Goal: Information Seeking & Learning: Find specific fact

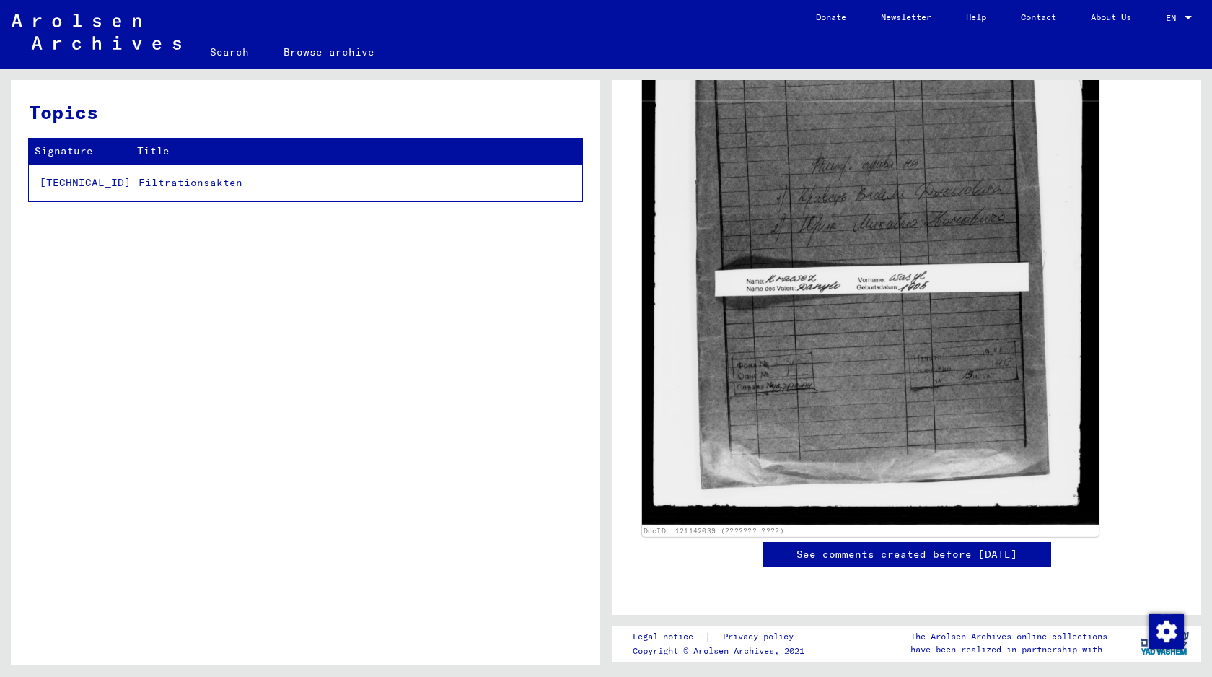
scroll to position [853, 0]
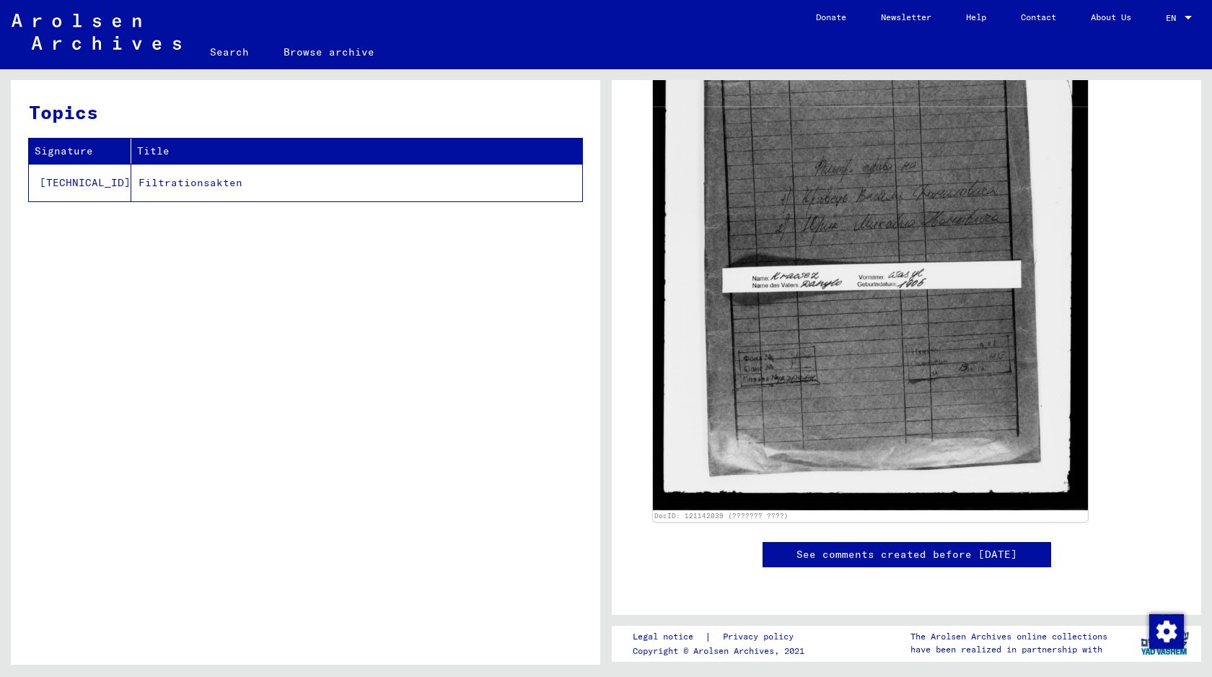
click at [180, 179] on td "Filtrationsakten" at bounding box center [356, 183] width 451 height 38
click at [320, 51] on link "Browse archive" at bounding box center [329, 52] width 126 height 35
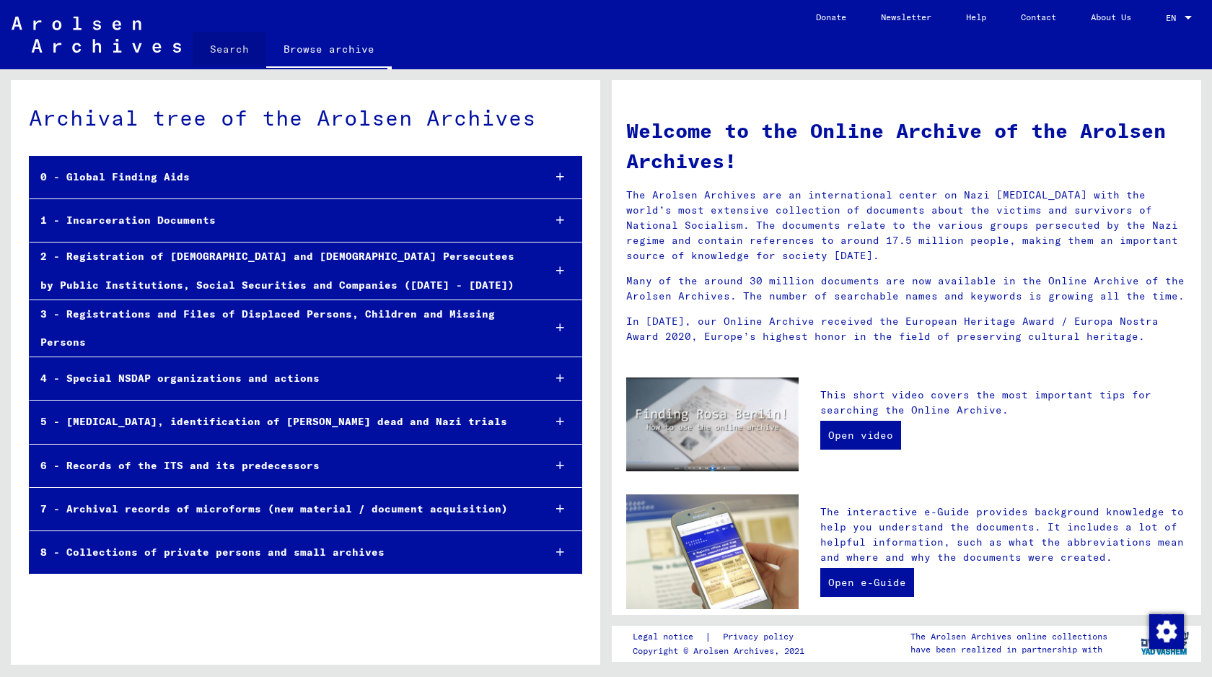
click at [234, 46] on link "Search" at bounding box center [230, 49] width 74 height 35
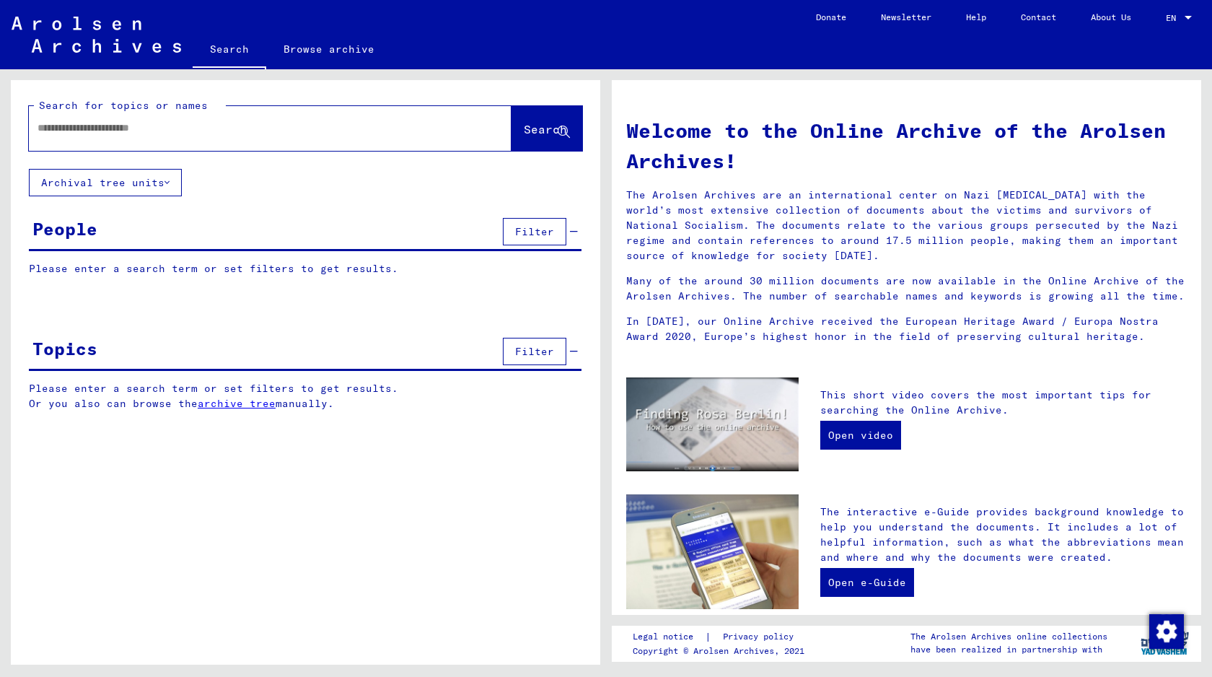
click at [221, 136] on div at bounding box center [248, 128] width 439 height 32
click at [208, 127] on input "text" at bounding box center [253, 127] width 431 height 15
paste input "*********"
click at [526, 126] on span "Search" at bounding box center [545, 129] width 43 height 14
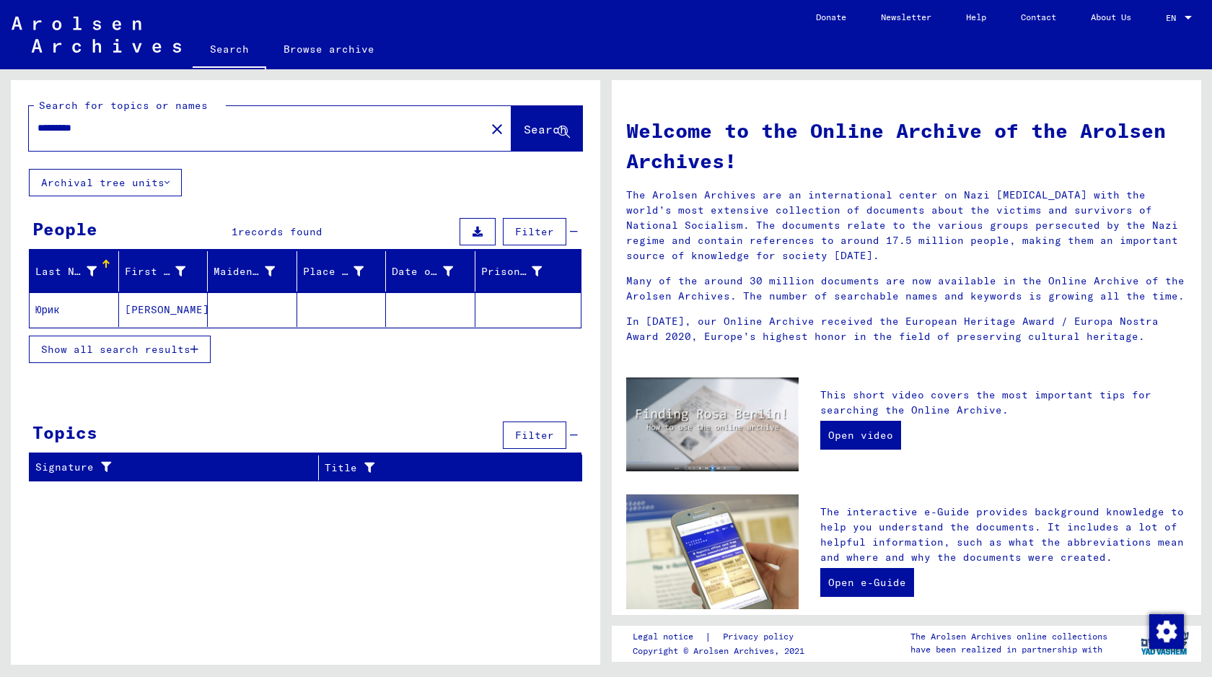
click at [177, 308] on mat-cell "[PERSON_NAME]" at bounding box center [163, 309] width 89 height 35
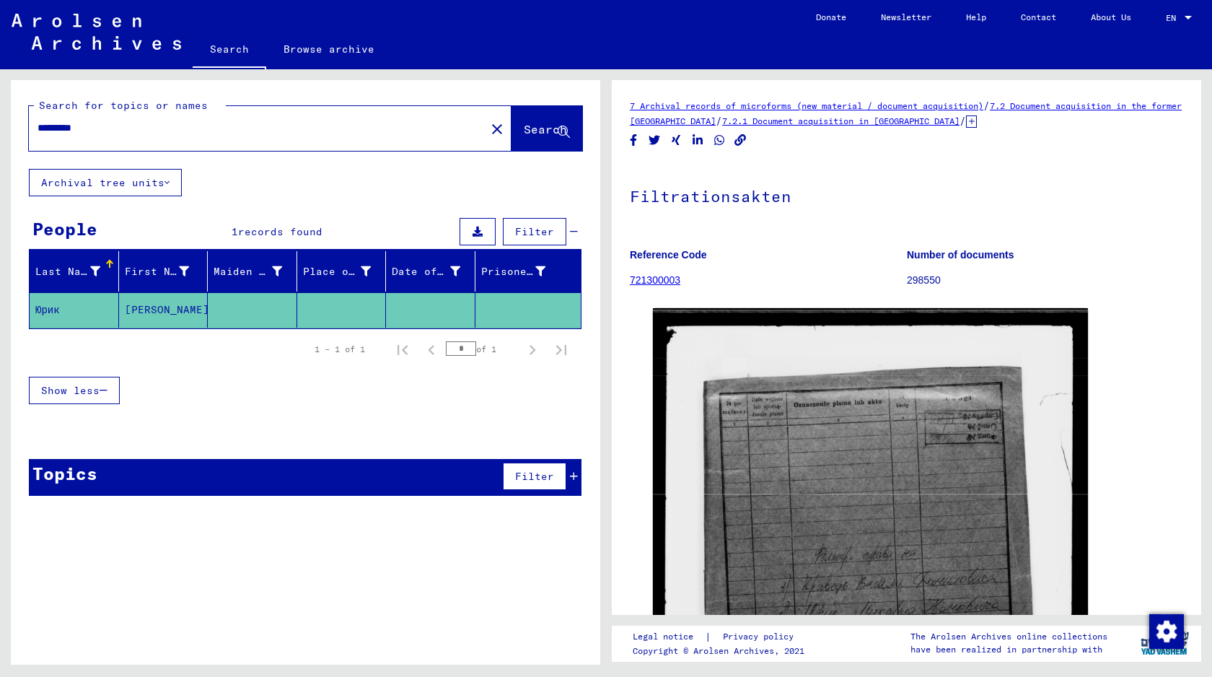
click at [100, 128] on input "*********" at bounding box center [257, 127] width 439 height 15
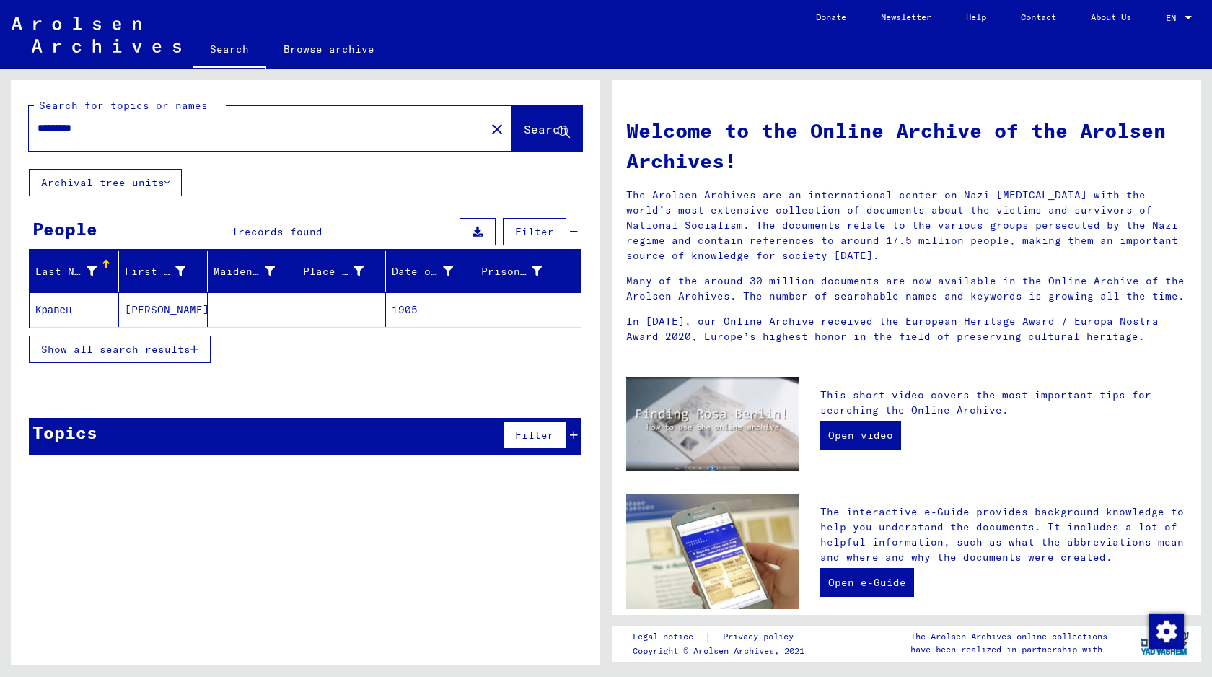
click at [225, 312] on mat-cell at bounding box center [252, 309] width 89 height 35
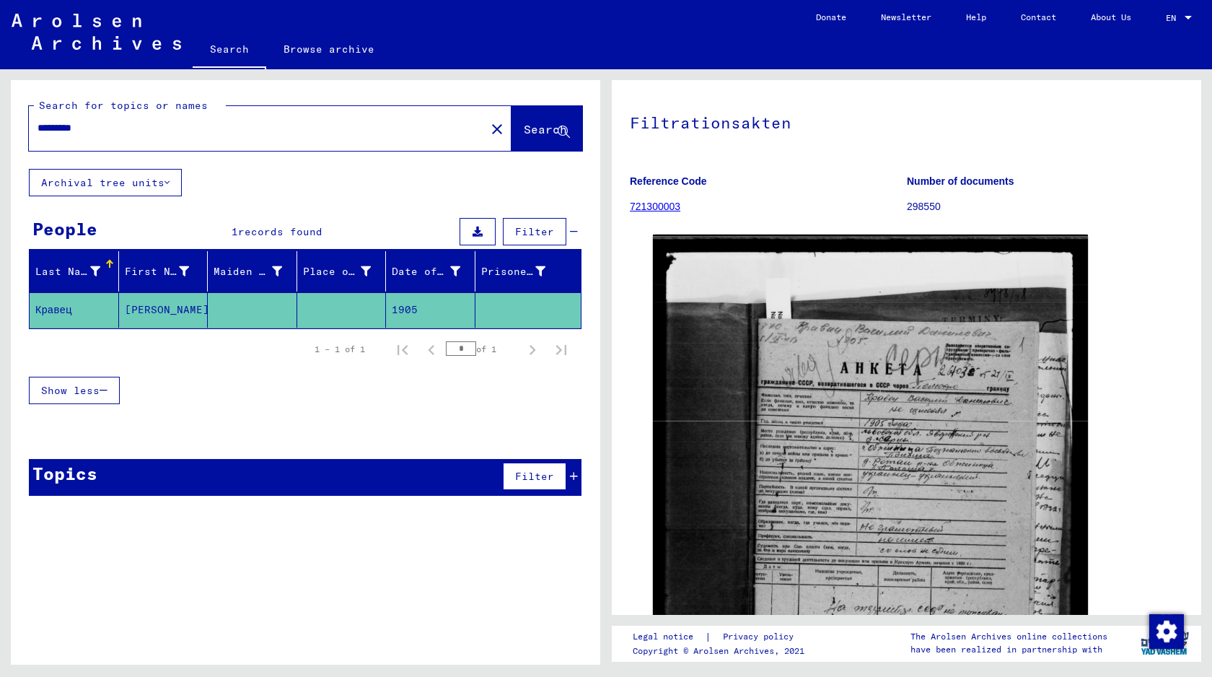
scroll to position [131, 0]
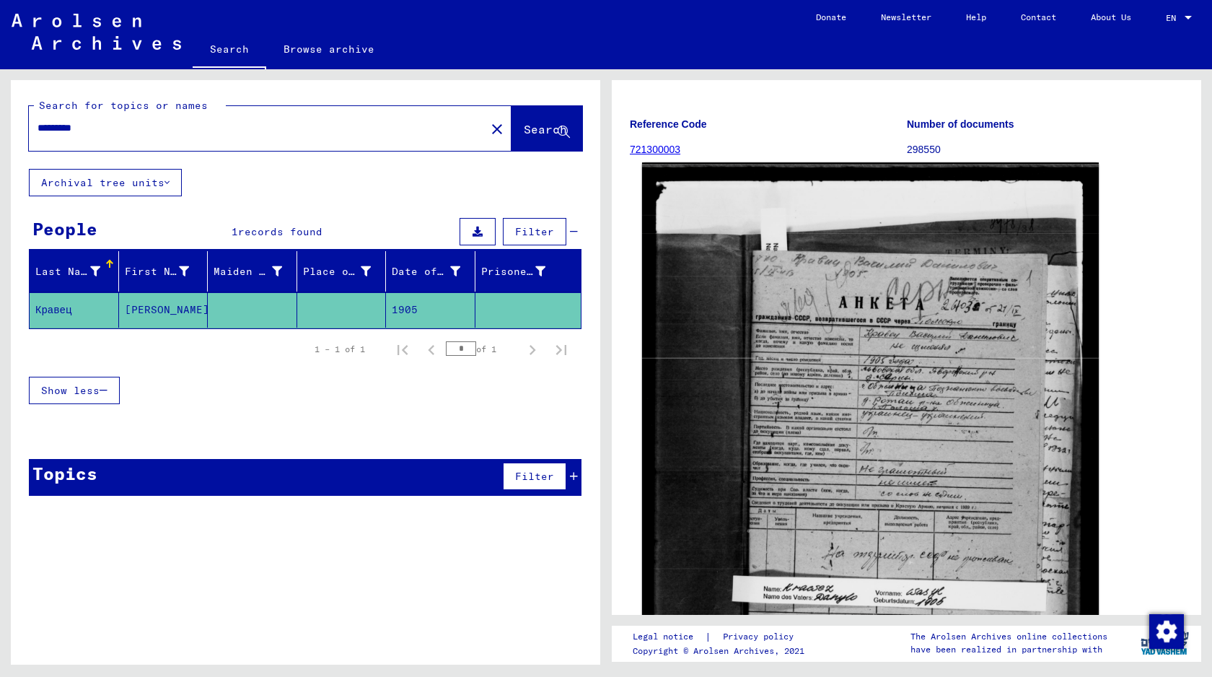
click at [944, 377] on img at bounding box center [870, 472] width 457 height 620
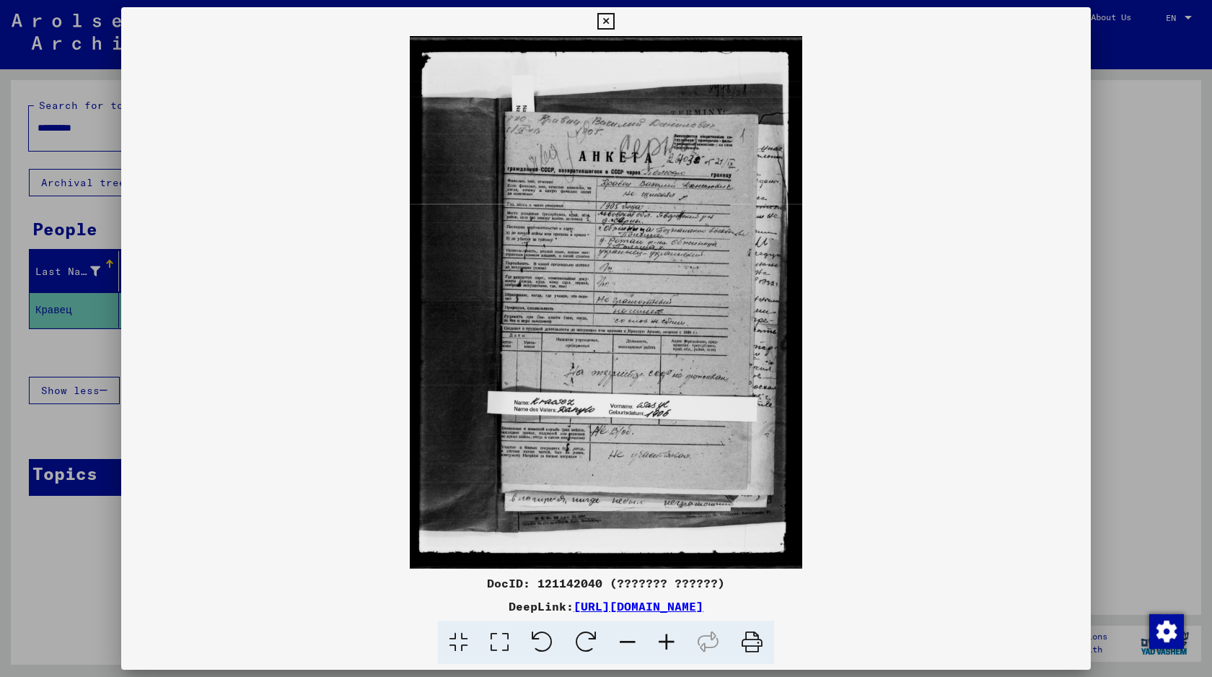
click at [600, 22] on icon at bounding box center [605, 21] width 17 height 17
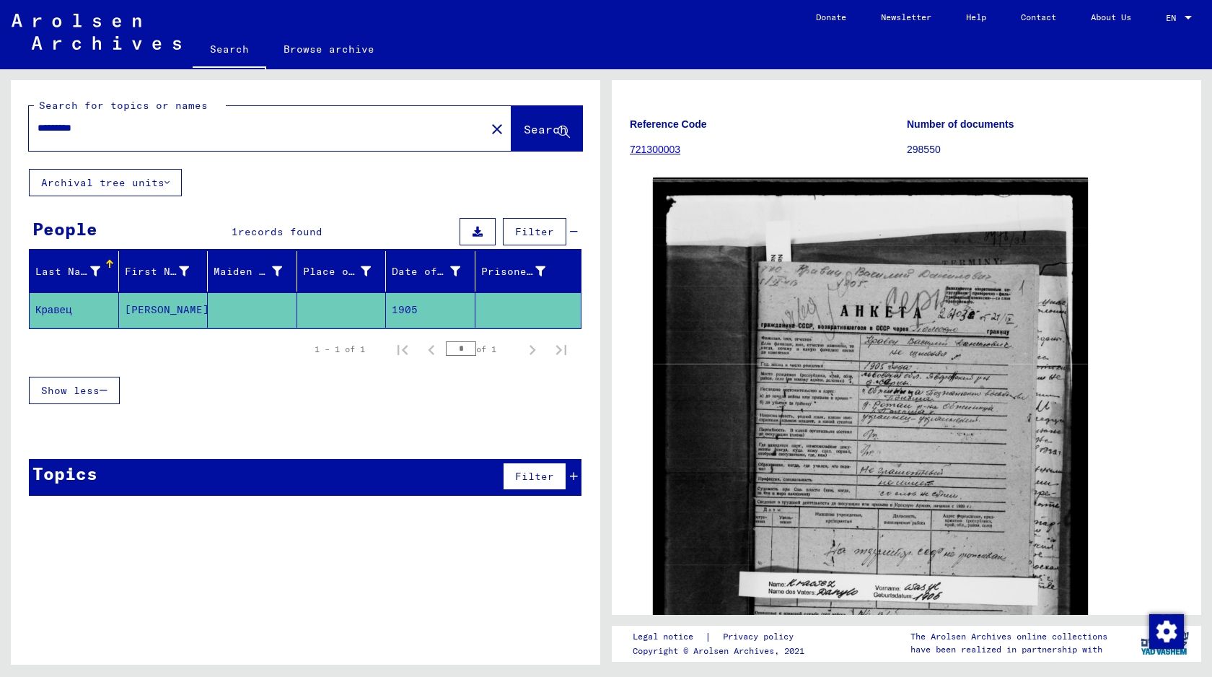
click at [268, 127] on input "*********" at bounding box center [257, 127] width 439 height 15
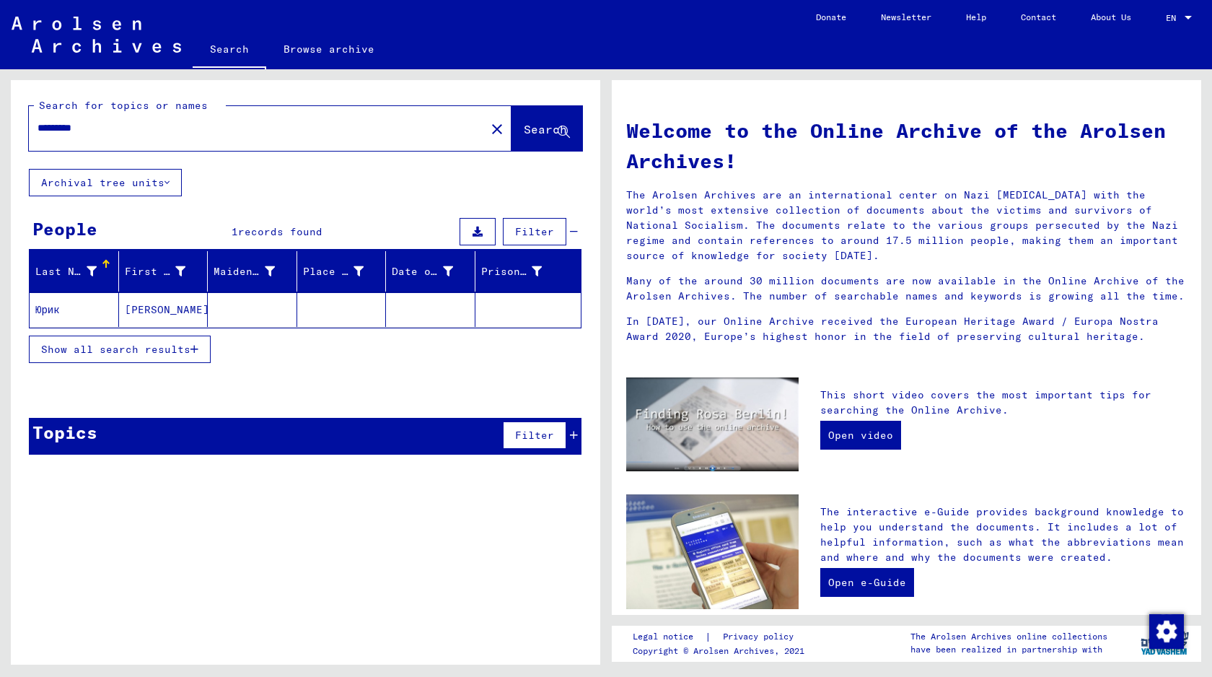
click at [201, 312] on mat-cell "[PERSON_NAME]" at bounding box center [163, 309] width 89 height 35
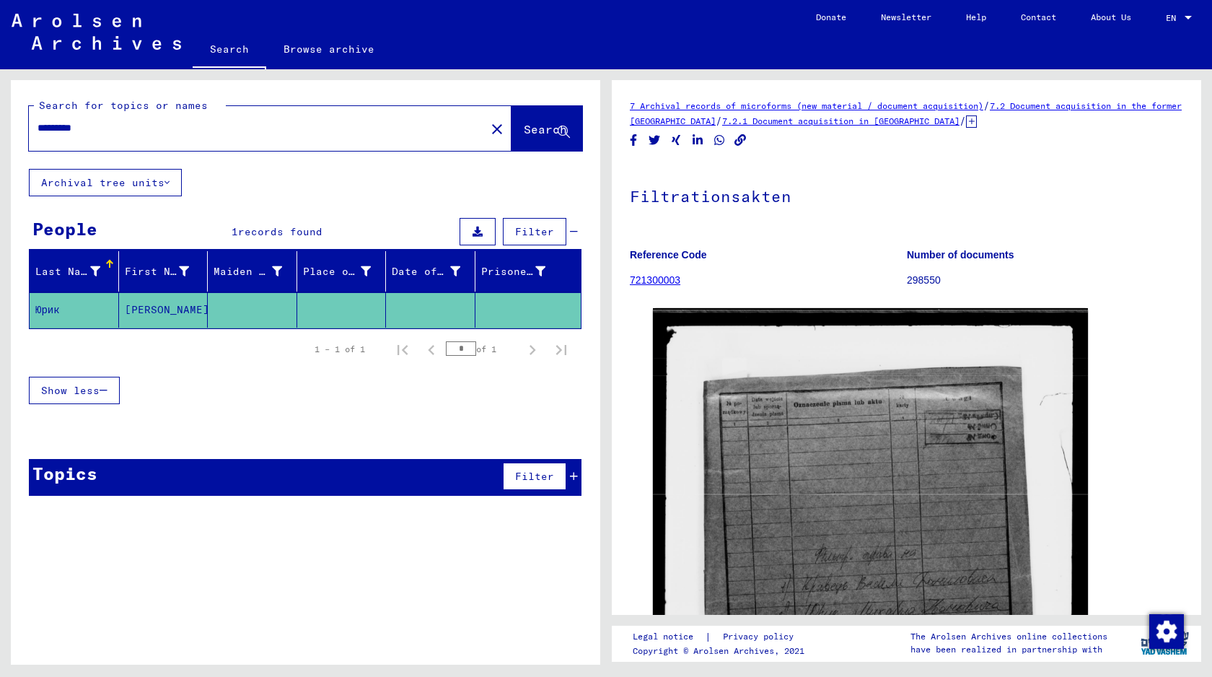
click at [212, 132] on input "*********" at bounding box center [257, 127] width 439 height 15
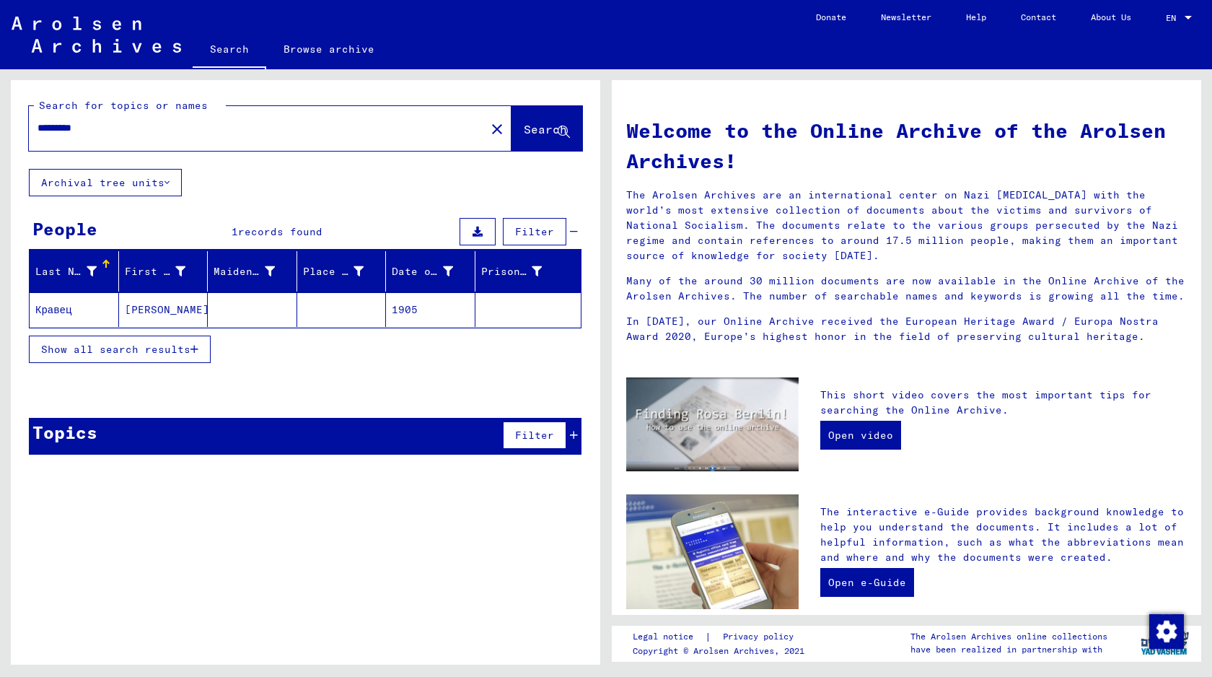
click at [231, 313] on mat-cell at bounding box center [252, 309] width 89 height 35
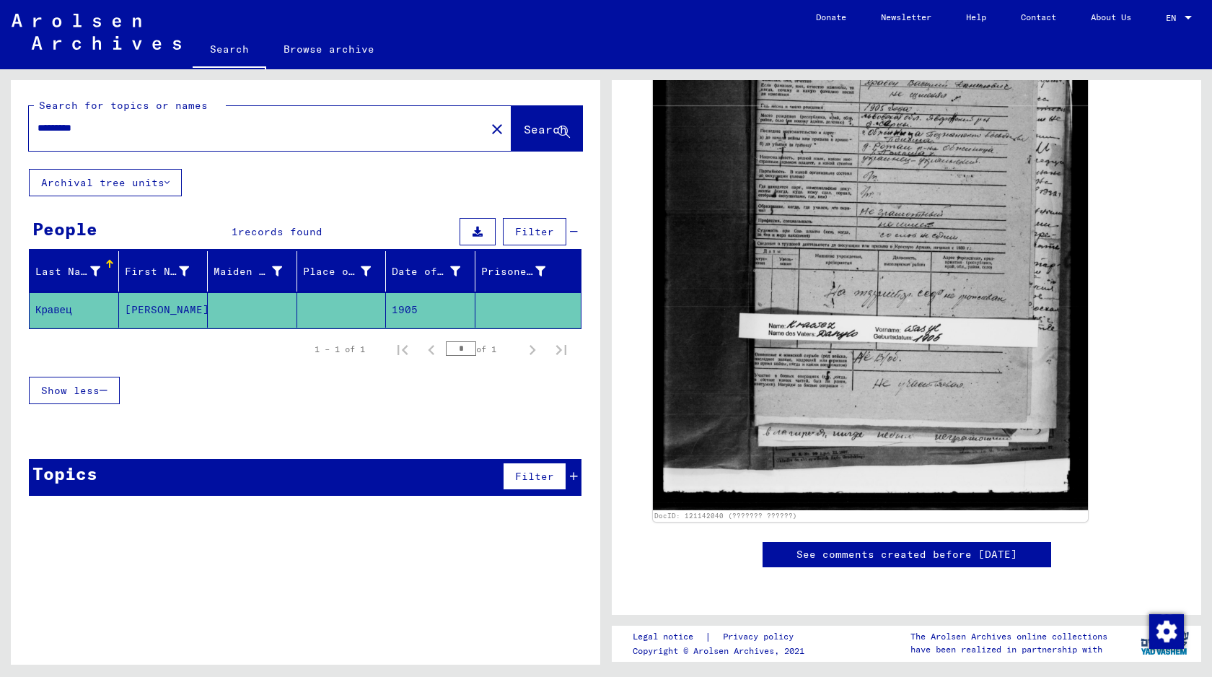
scroll to position [310, 0]
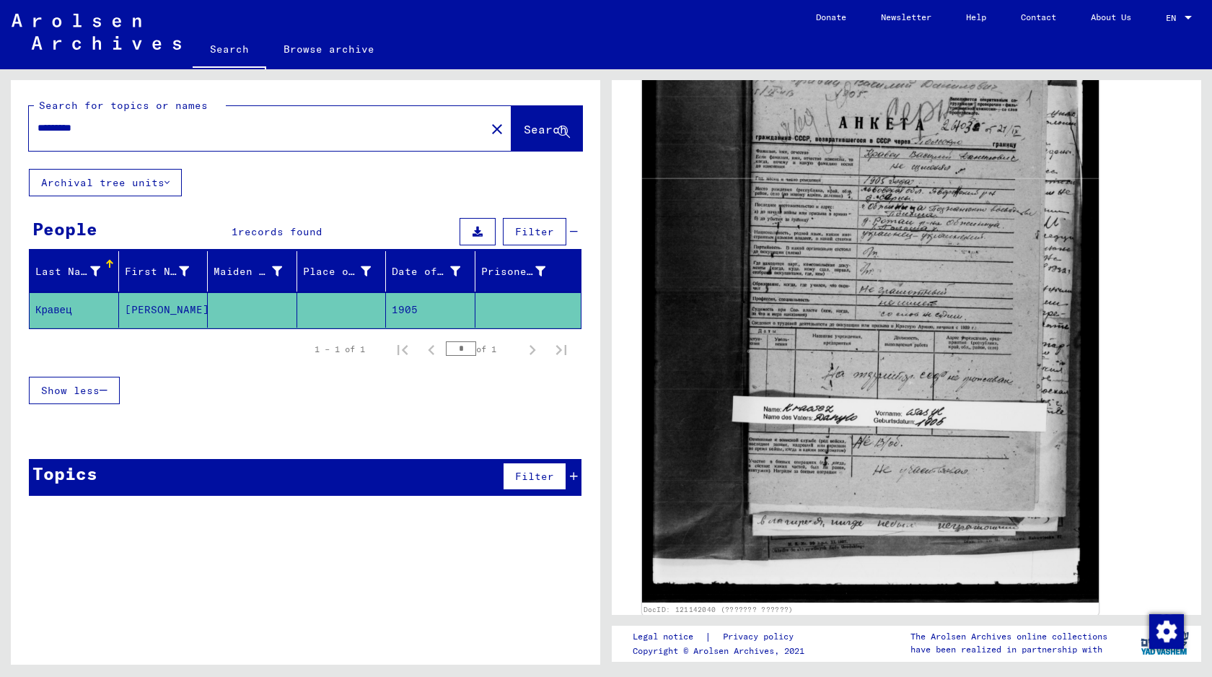
click at [852, 439] on img at bounding box center [870, 293] width 457 height 620
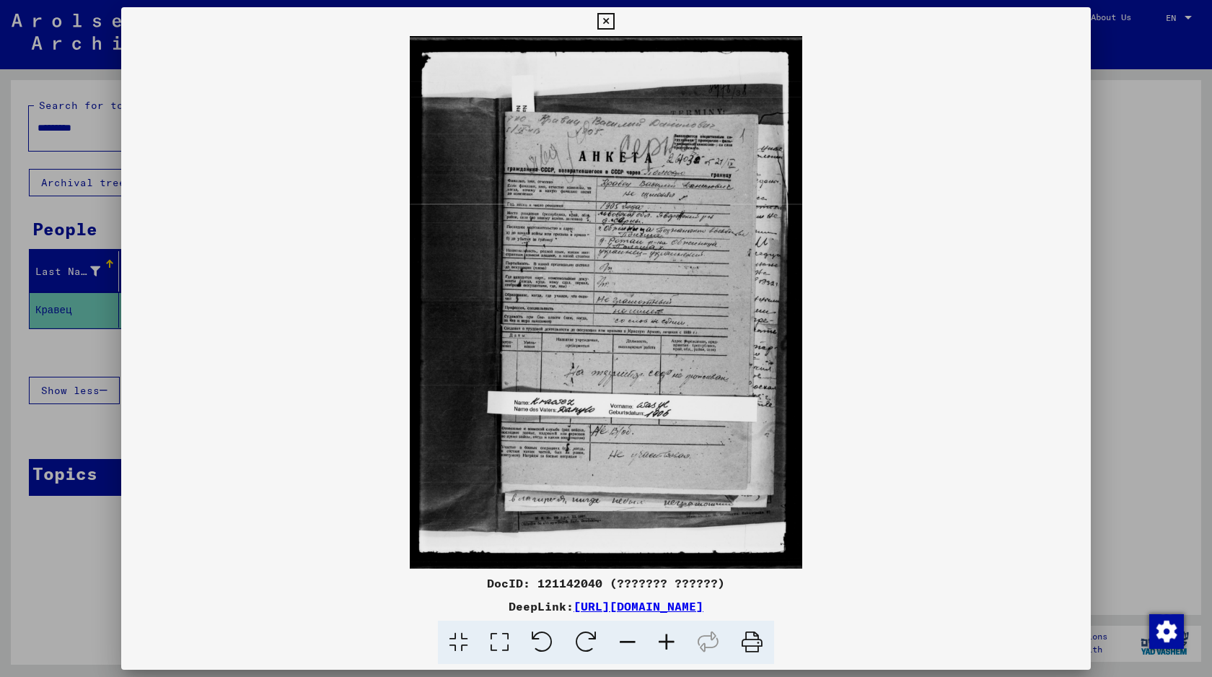
click at [674, 270] on img at bounding box center [606, 302] width 970 height 532
click at [673, 636] on icon at bounding box center [666, 642] width 39 height 44
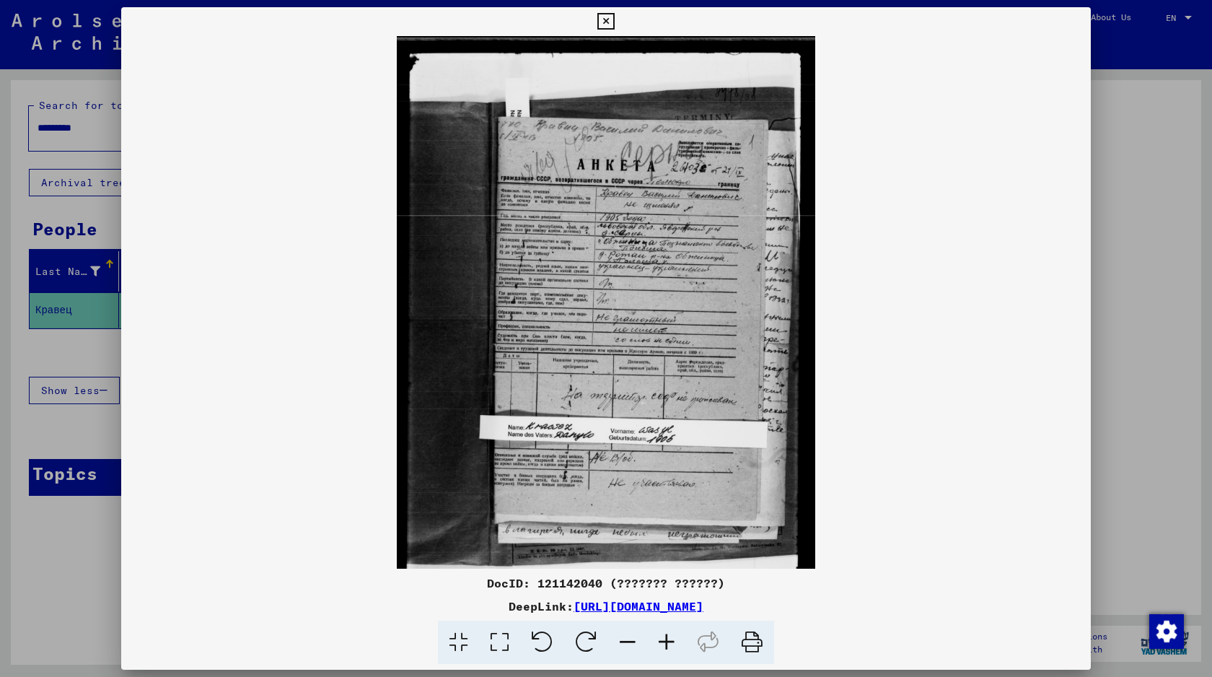
click at [672, 636] on icon at bounding box center [666, 642] width 39 height 44
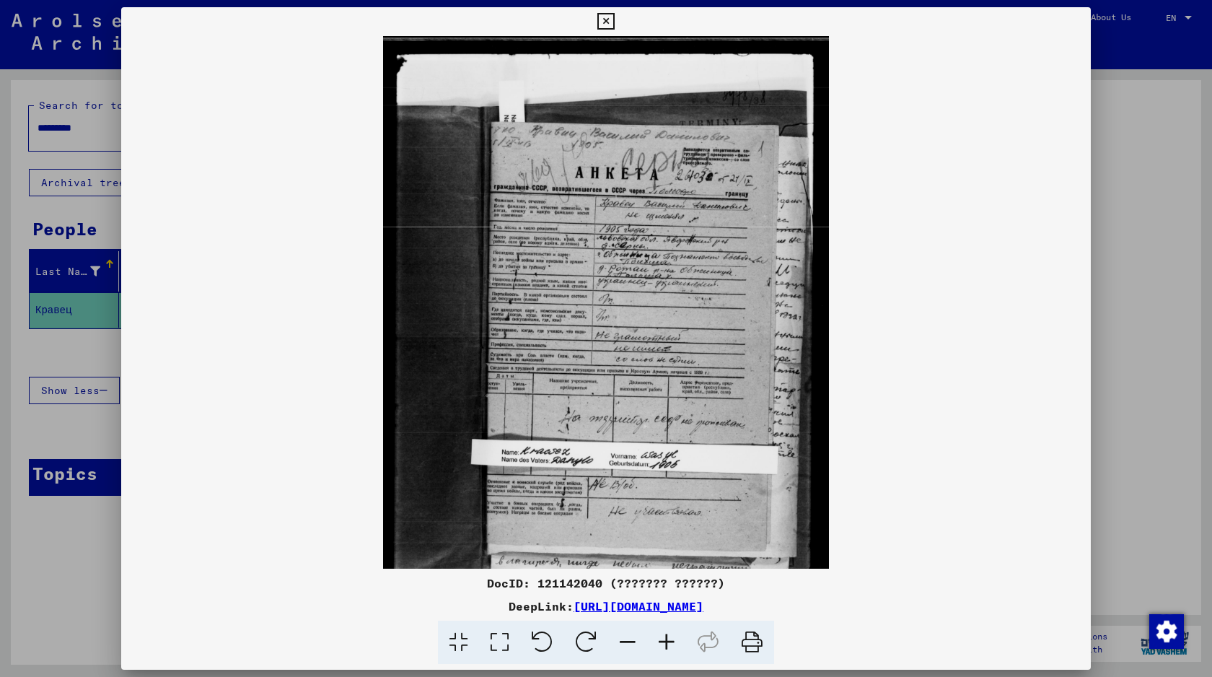
click at [672, 636] on icon at bounding box center [666, 642] width 39 height 44
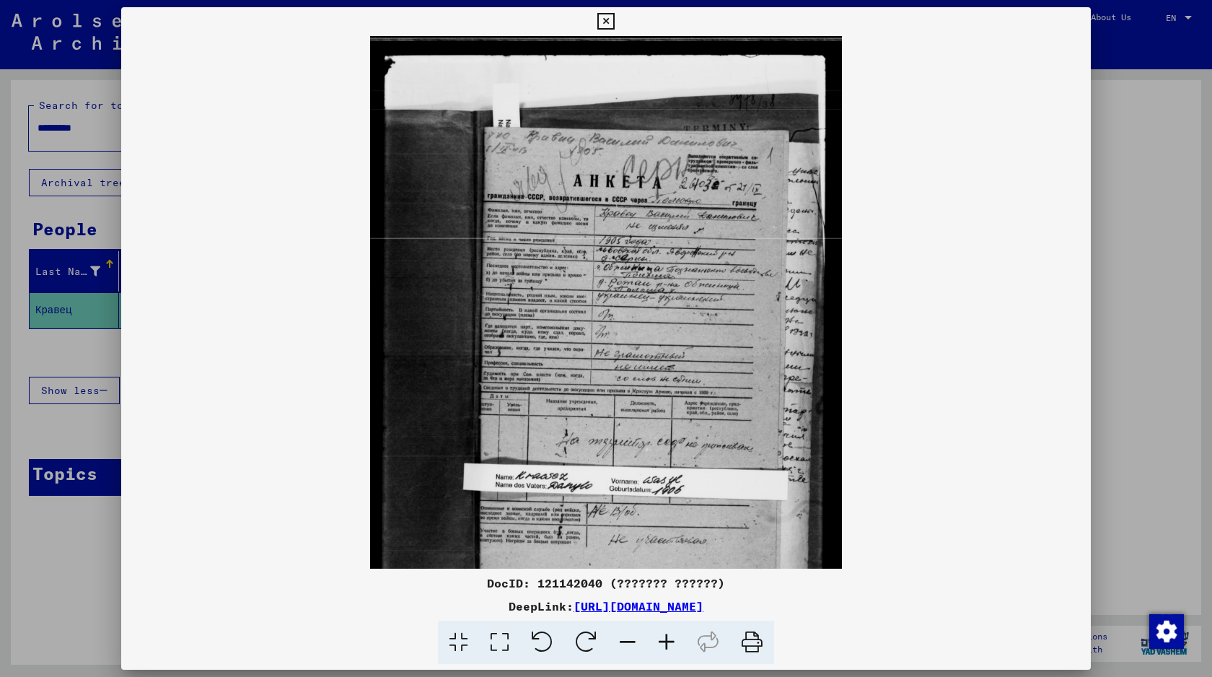
click at [672, 636] on icon at bounding box center [666, 642] width 39 height 44
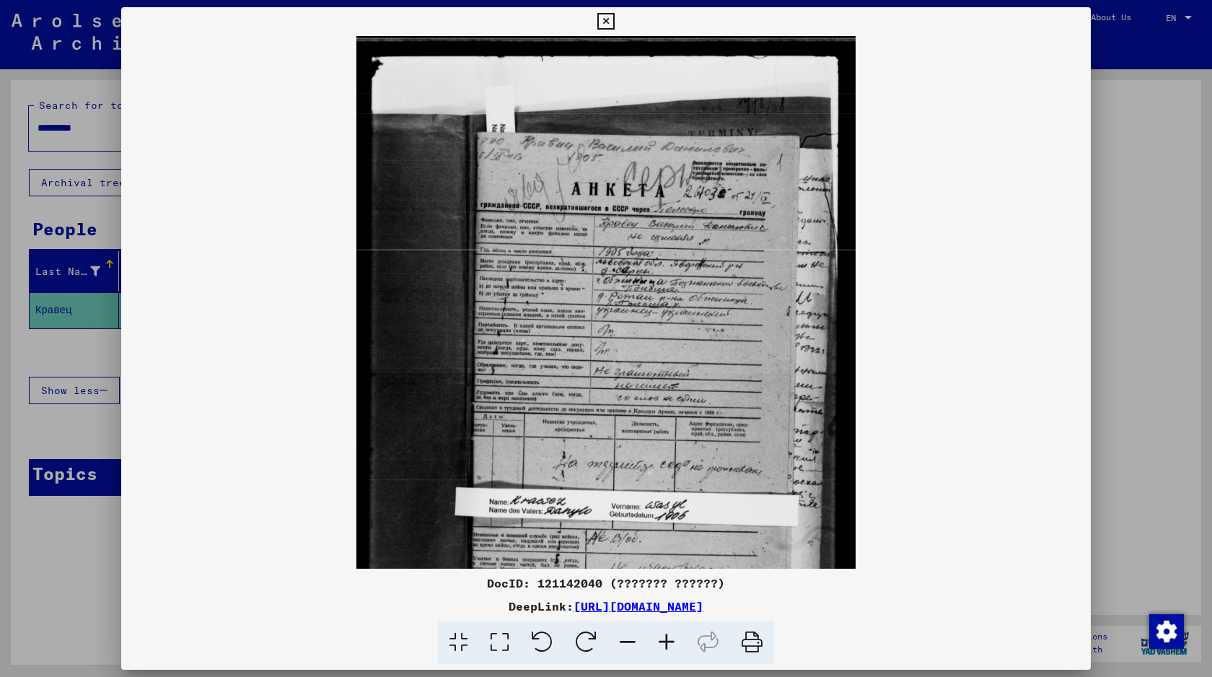
click at [672, 636] on icon at bounding box center [666, 642] width 39 height 44
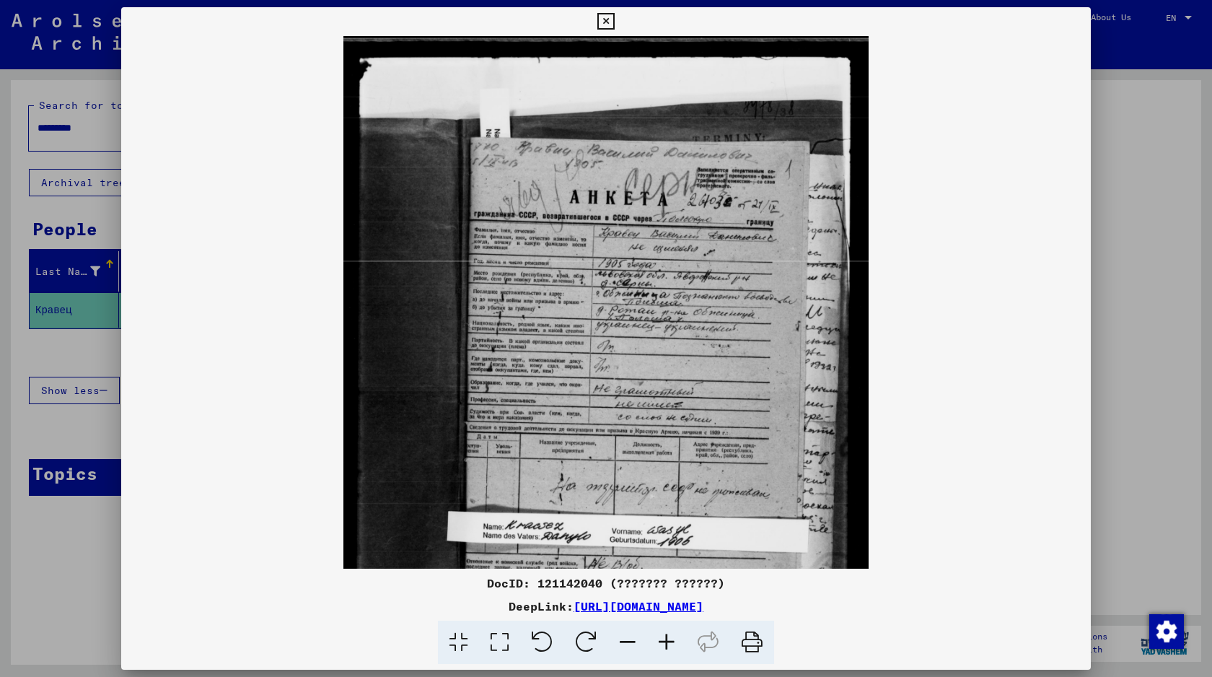
click at [672, 636] on icon at bounding box center [666, 642] width 39 height 44
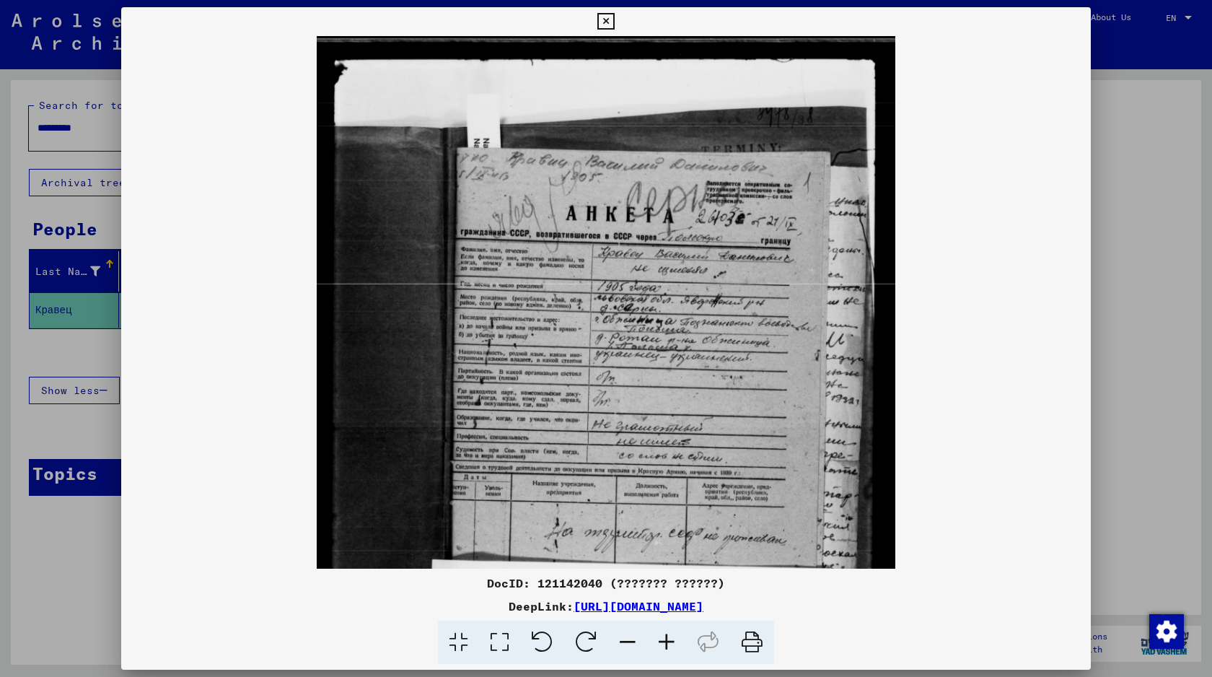
click at [672, 636] on icon at bounding box center [666, 642] width 39 height 44
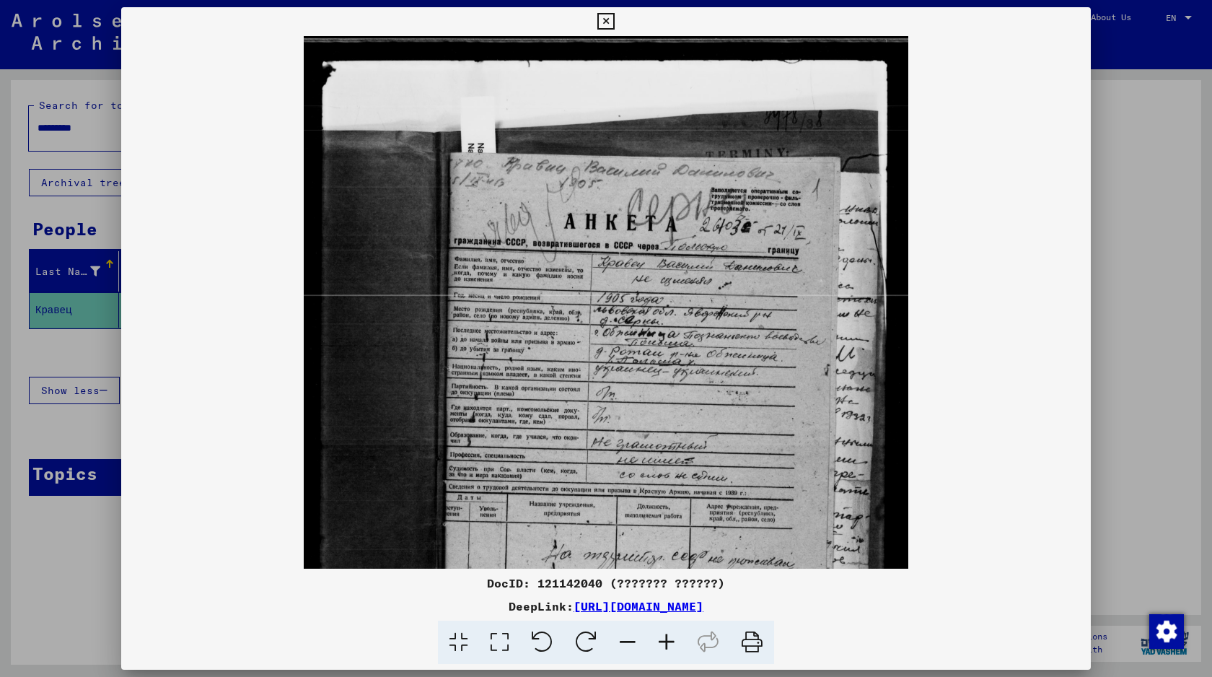
click at [672, 636] on icon at bounding box center [666, 642] width 39 height 44
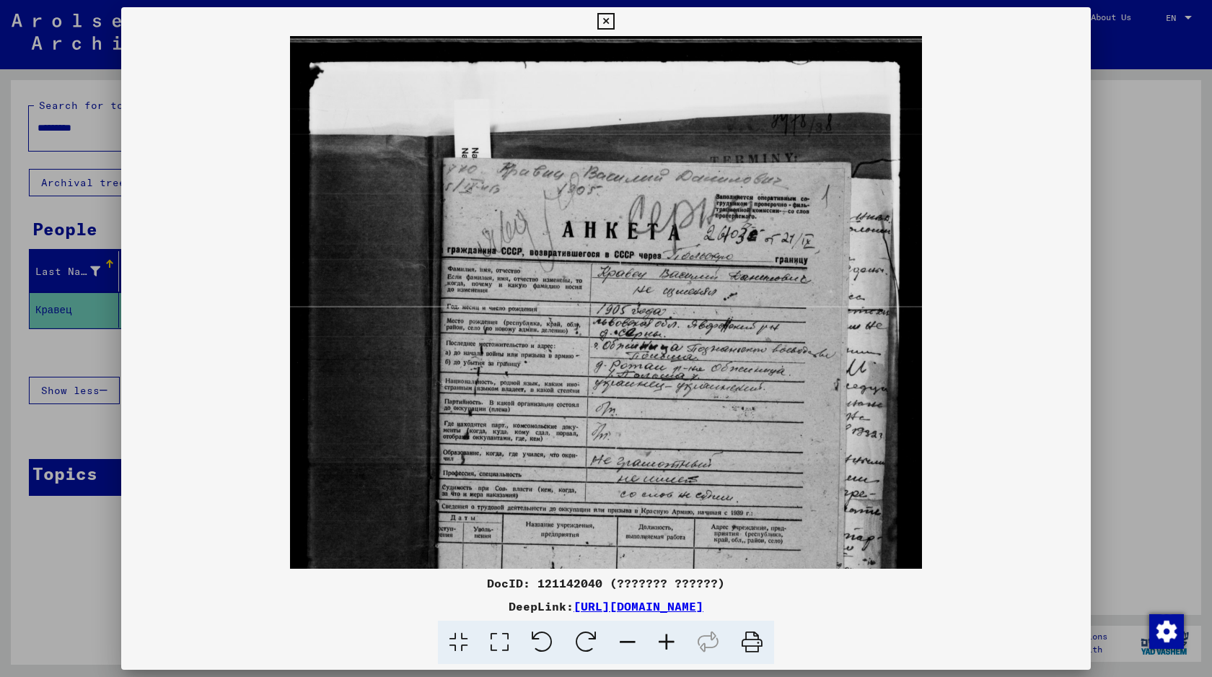
click at [672, 636] on icon at bounding box center [666, 642] width 39 height 44
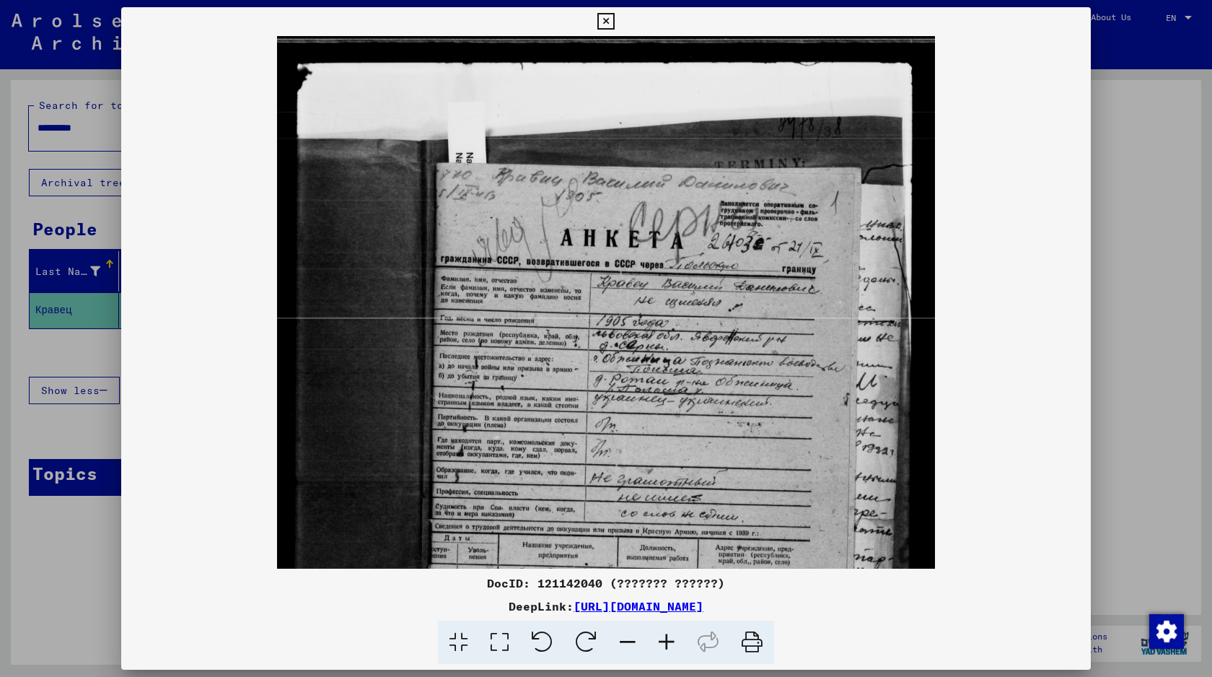
click at [672, 636] on icon at bounding box center [666, 642] width 39 height 44
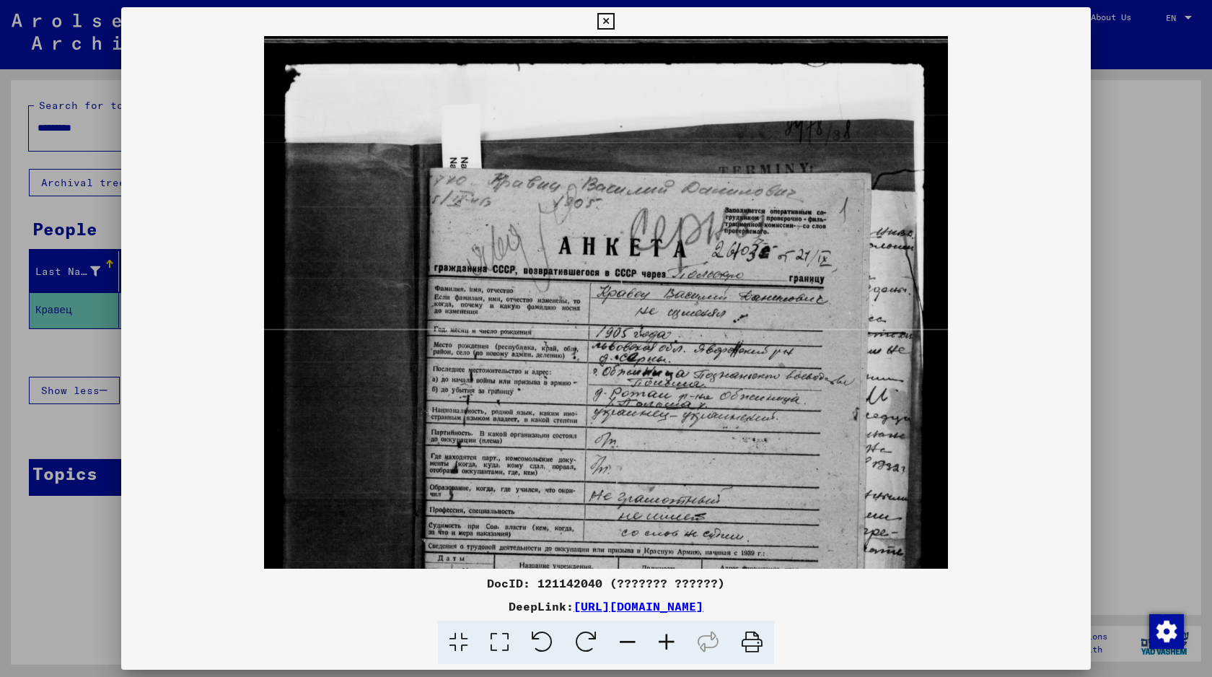
click at [672, 636] on icon at bounding box center [666, 642] width 39 height 44
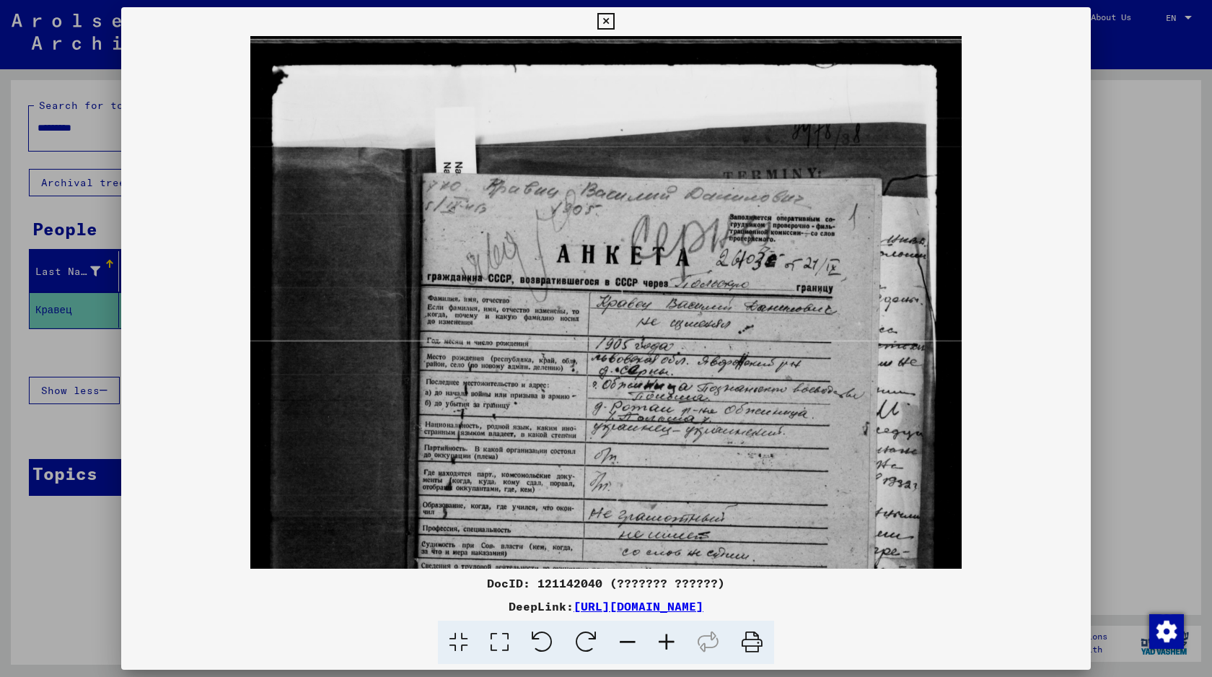
click at [672, 636] on icon at bounding box center [666, 642] width 39 height 44
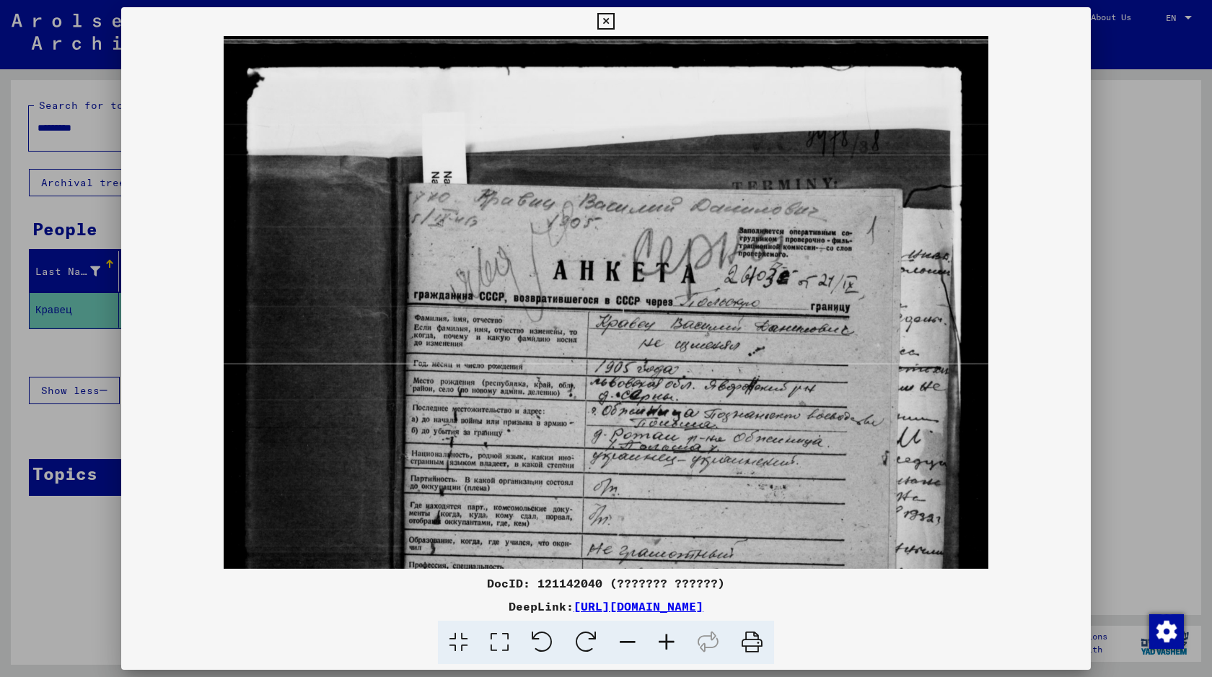
click at [672, 636] on icon at bounding box center [666, 642] width 39 height 44
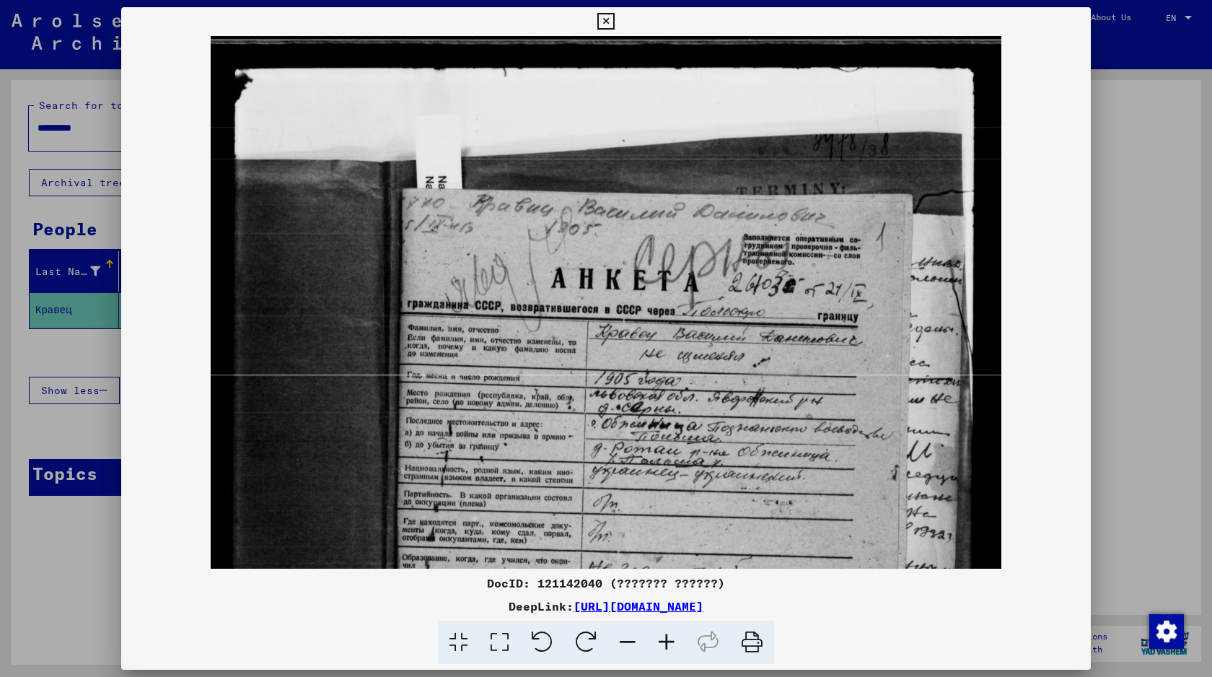
click at [672, 636] on icon at bounding box center [666, 642] width 39 height 44
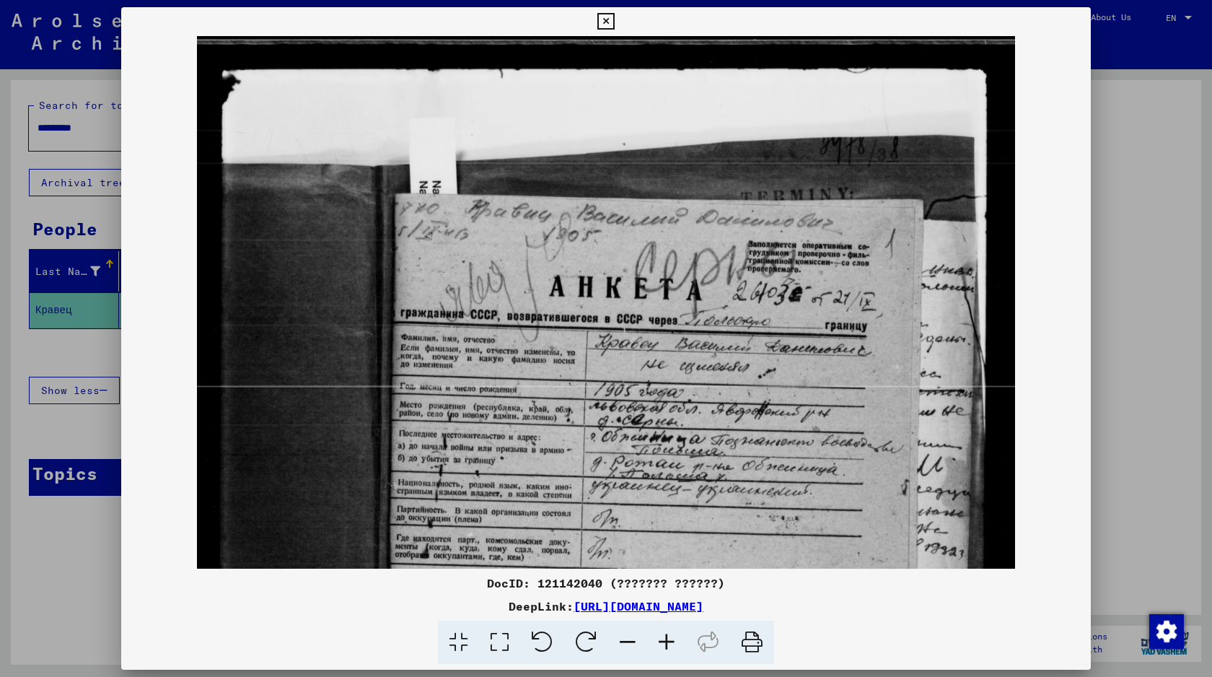
click at [672, 636] on icon at bounding box center [666, 642] width 39 height 44
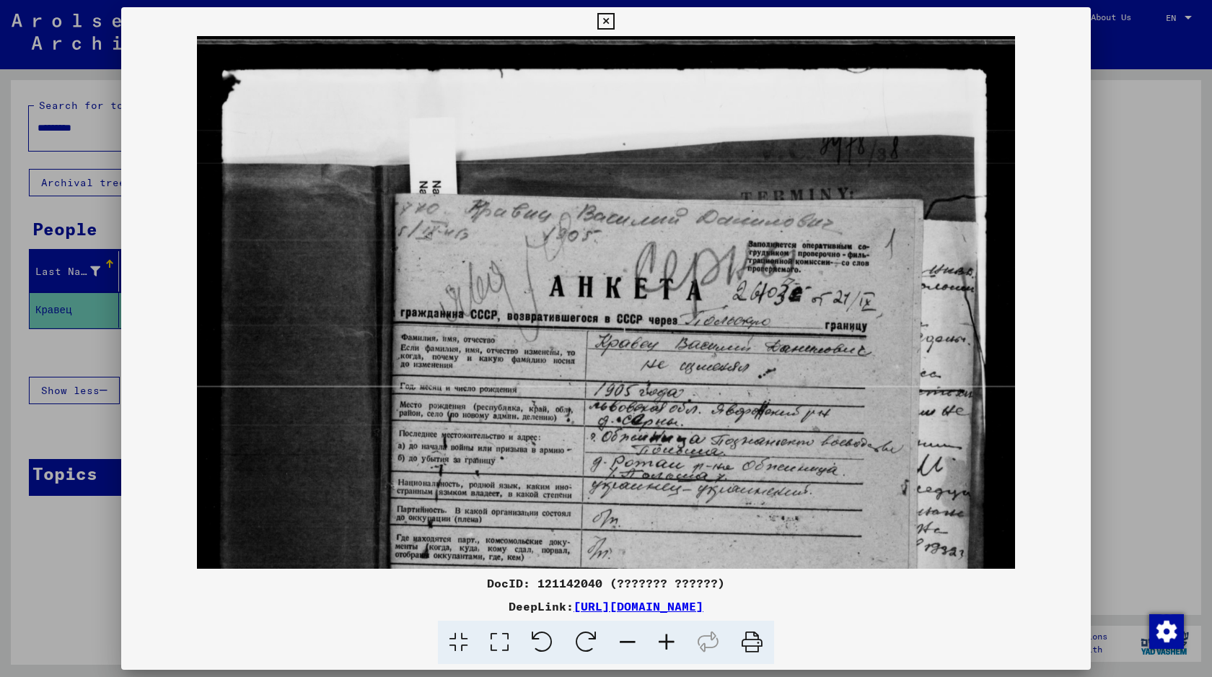
click at [672, 394] on img at bounding box center [605, 591] width 817 height 1110
click at [434, 645] on div at bounding box center [606, 642] width 958 height 44
click at [454, 645] on icon at bounding box center [458, 642] width 41 height 44
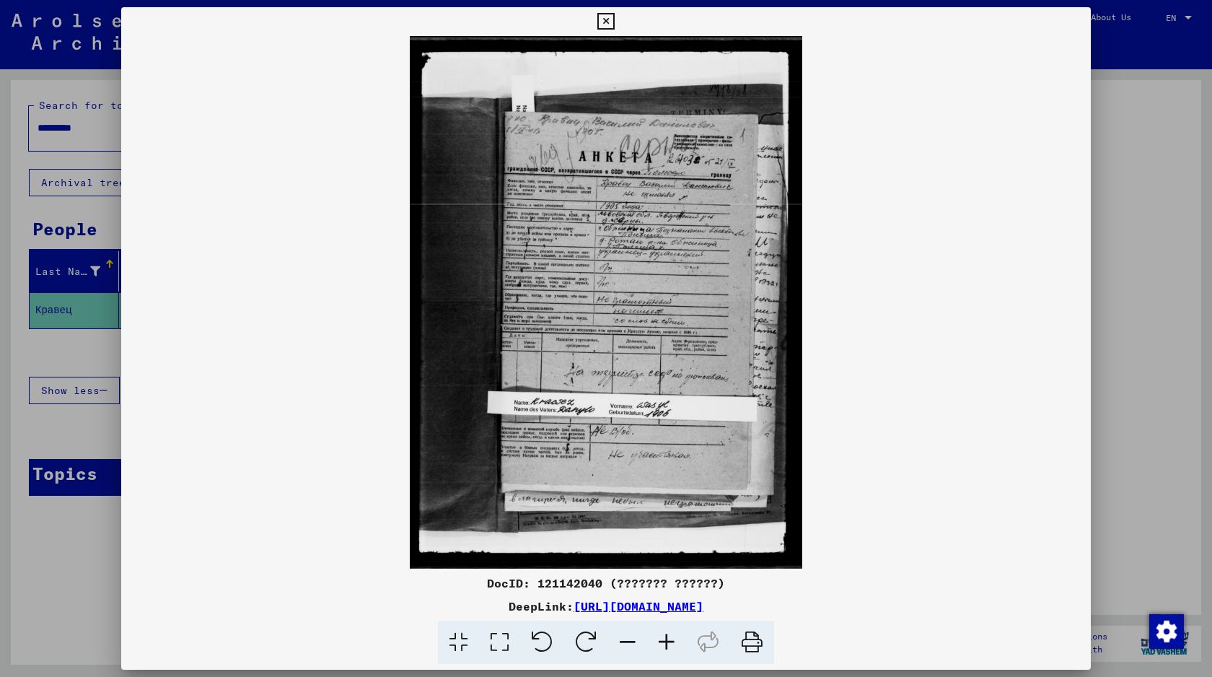
click at [501, 634] on icon at bounding box center [499, 642] width 41 height 44
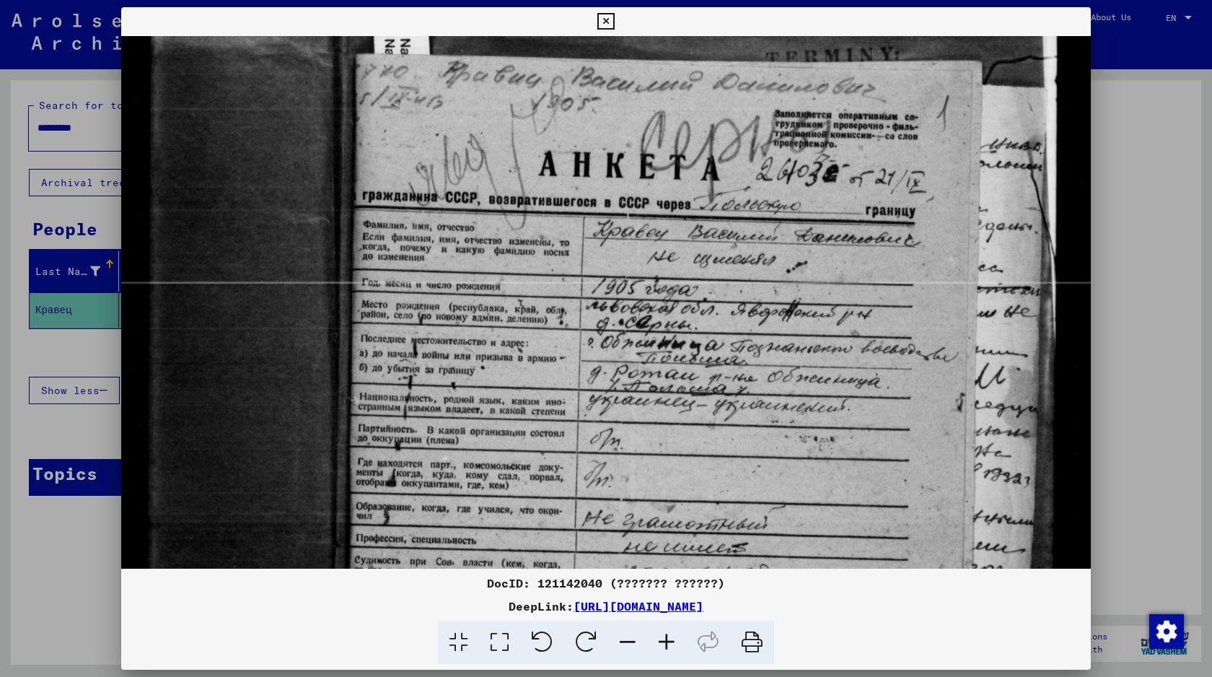
drag, startPoint x: 590, startPoint y: 399, endPoint x: 590, endPoint y: 219, distance: 179.6
click at [590, 220] on img at bounding box center [606, 525] width 970 height 1316
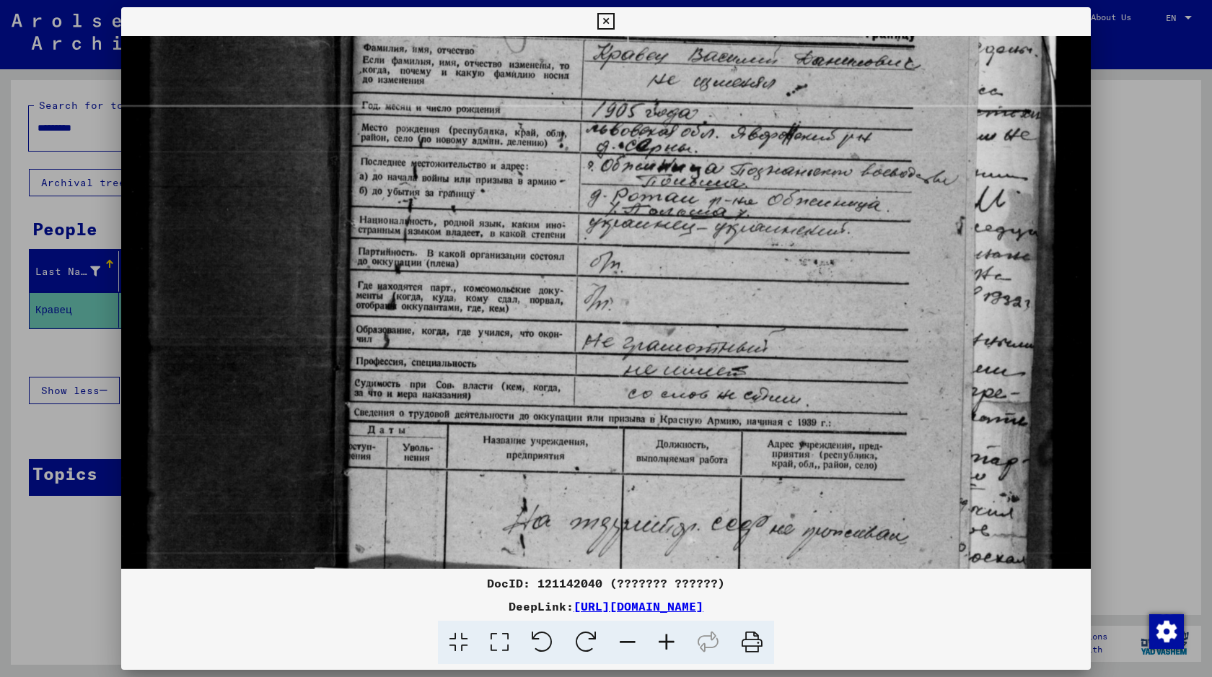
scroll to position [347, 0]
drag, startPoint x: 590, startPoint y: 364, endPoint x: 617, endPoint y: 196, distance: 170.2
click at [617, 196] on img at bounding box center [606, 347] width 970 height 1316
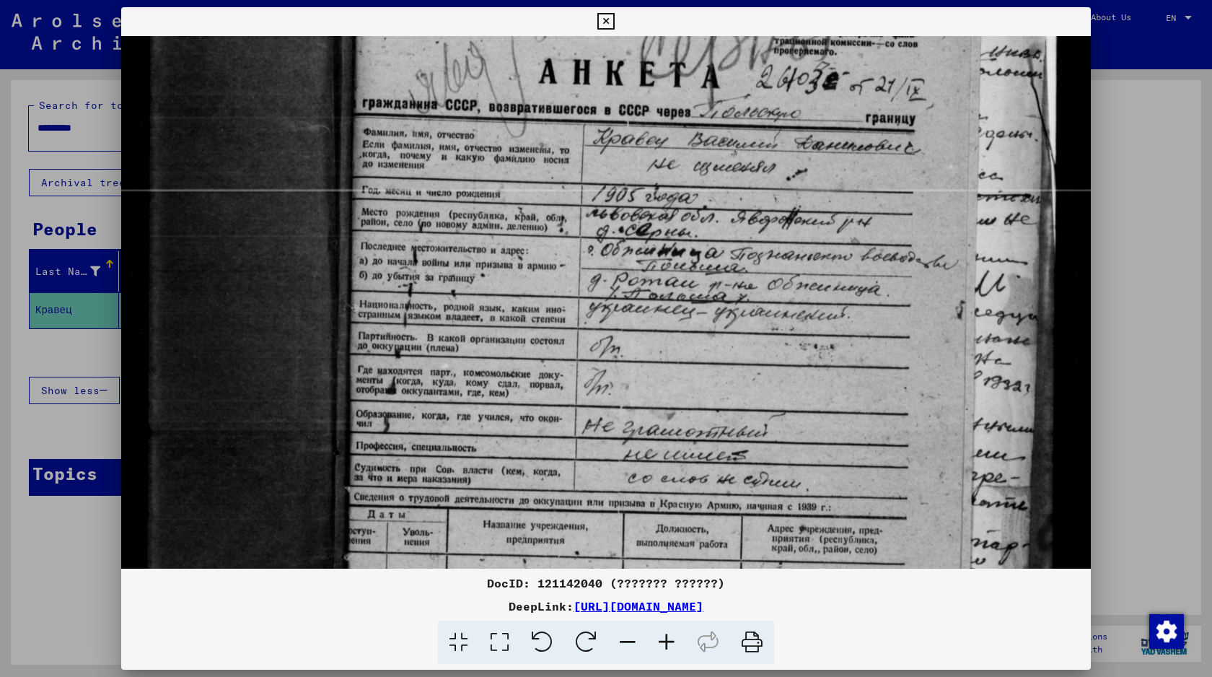
scroll to position [258, 0]
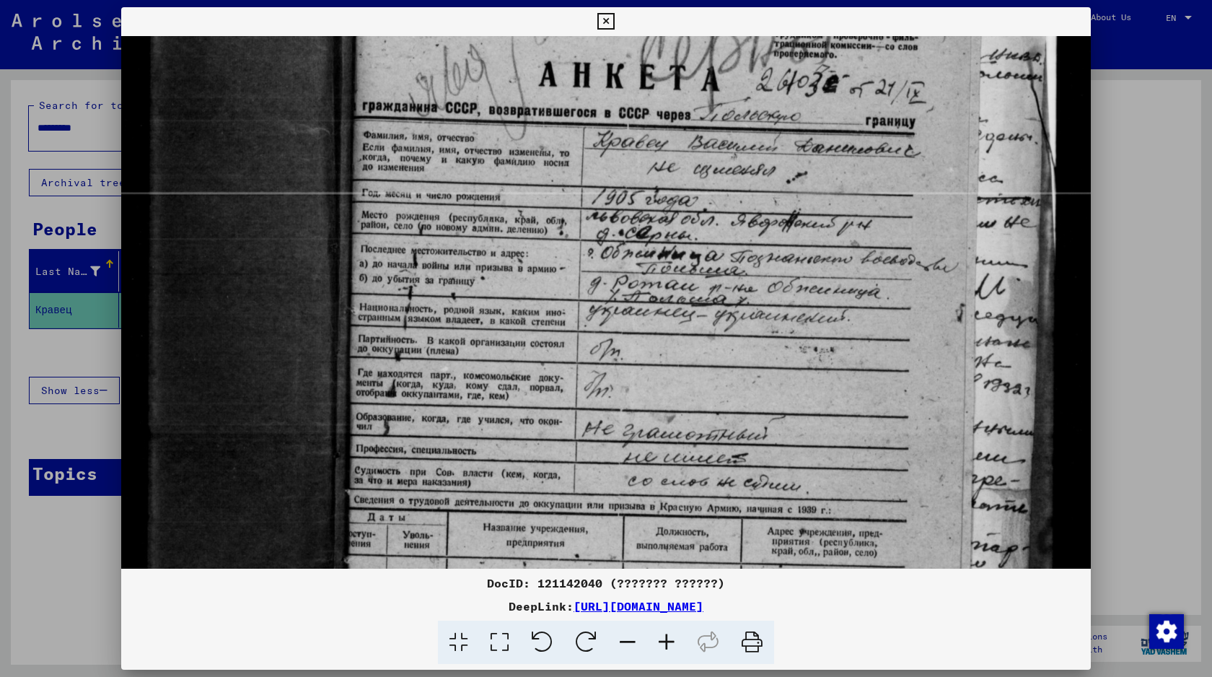
drag, startPoint x: 557, startPoint y: 252, endPoint x: 553, endPoint y: 341, distance: 88.8
click at [553, 341] on img at bounding box center [606, 436] width 970 height 1316
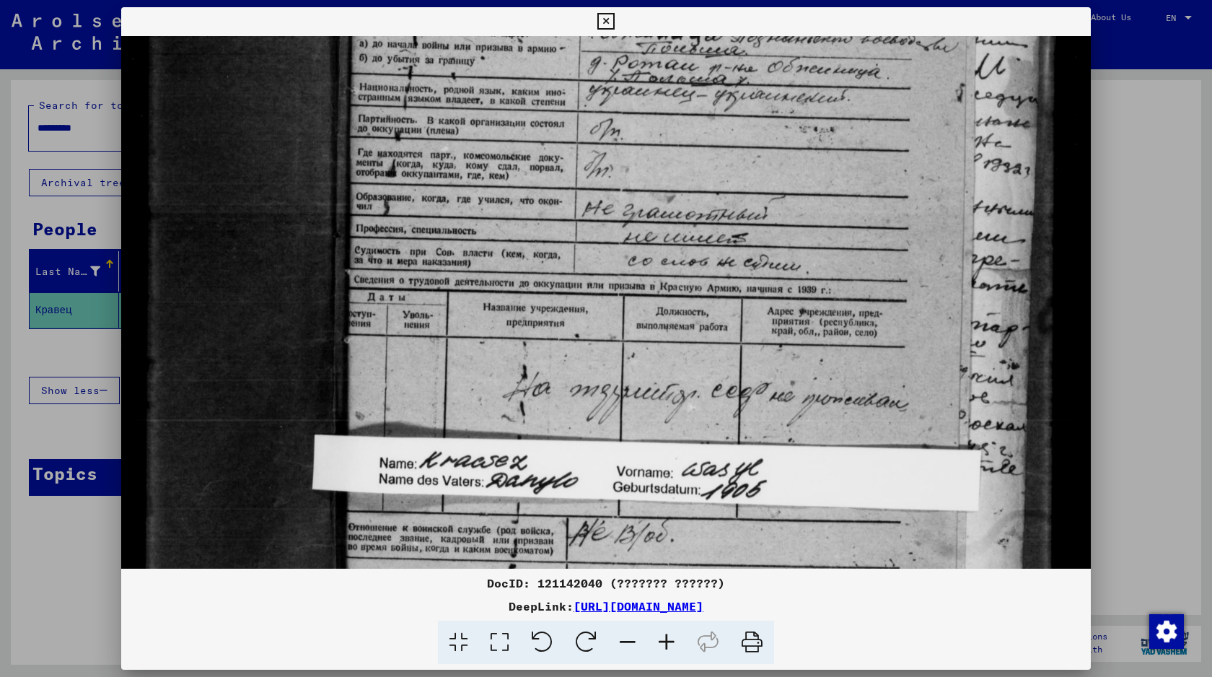
scroll to position [495, 0]
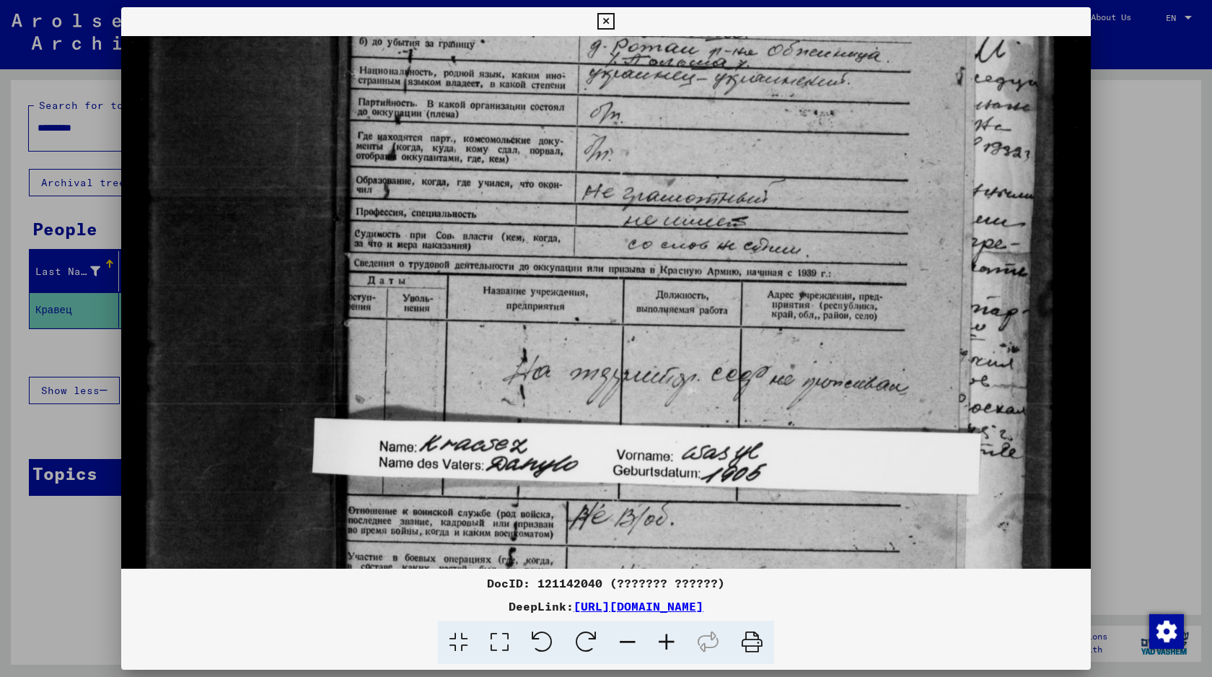
drag, startPoint x: 771, startPoint y: 389, endPoint x: 795, endPoint y: 152, distance: 237.8
click at [795, 152] on img at bounding box center [606, 199] width 970 height 1316
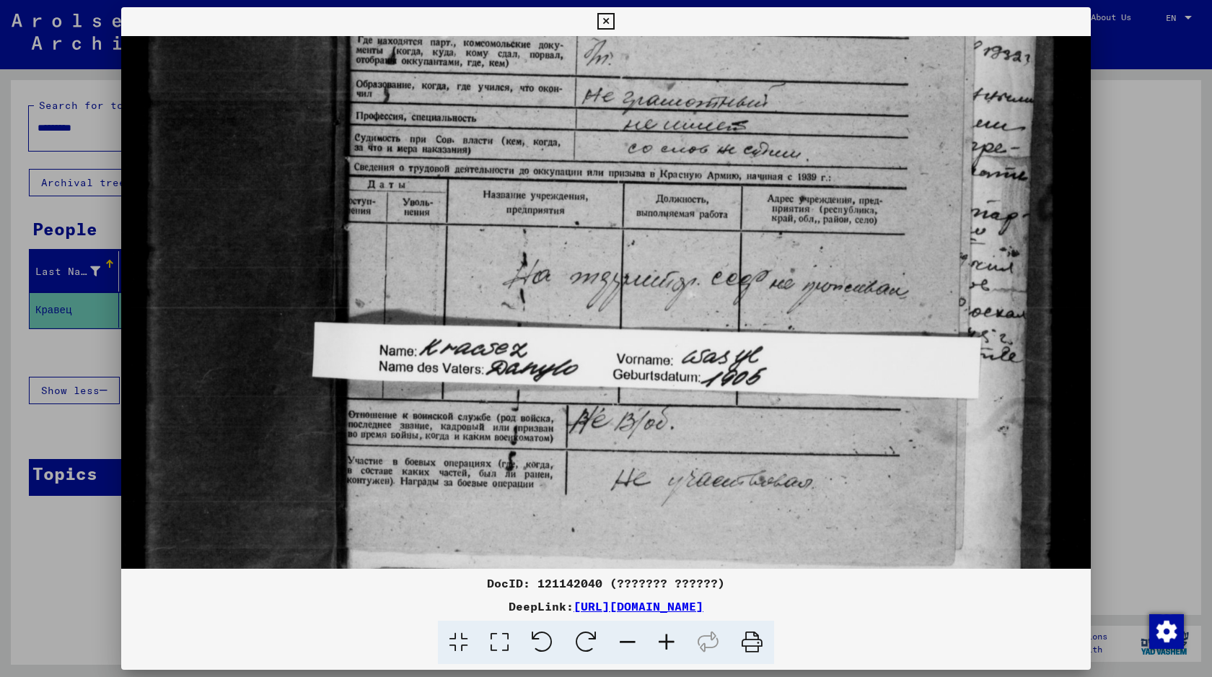
scroll to position [605, 0]
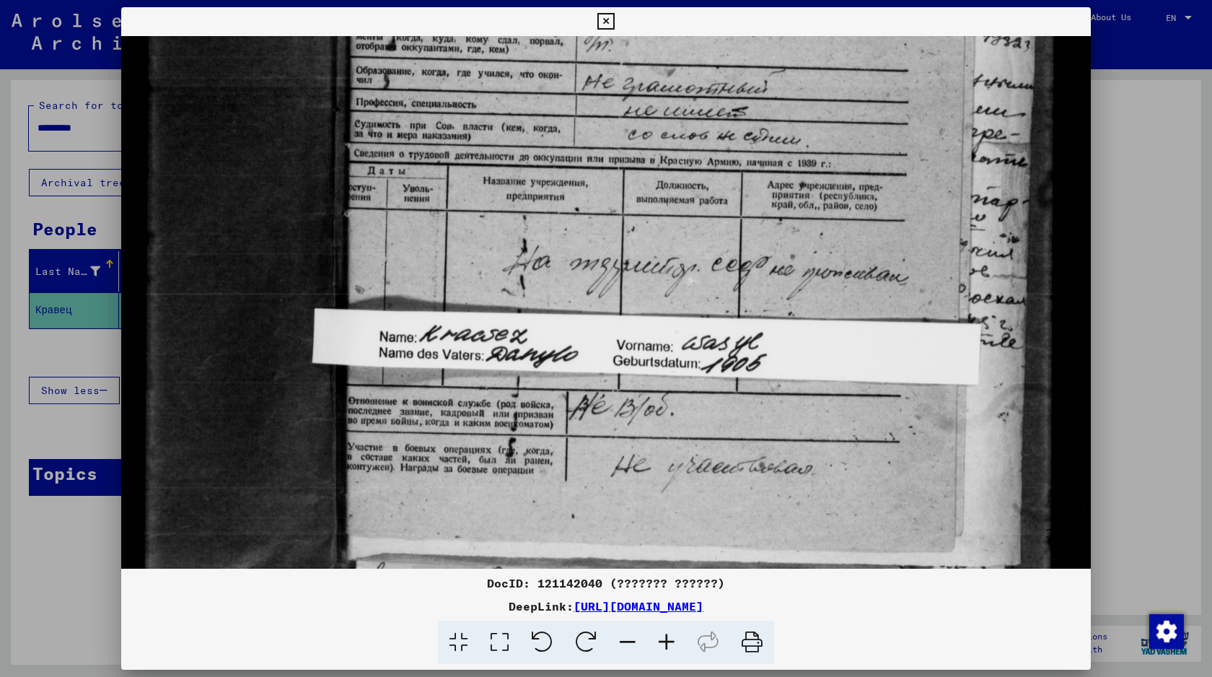
drag, startPoint x: 758, startPoint y: 420, endPoint x: 778, endPoint y: 310, distance: 111.4
click at [778, 310] on img at bounding box center [606, 90] width 970 height 1316
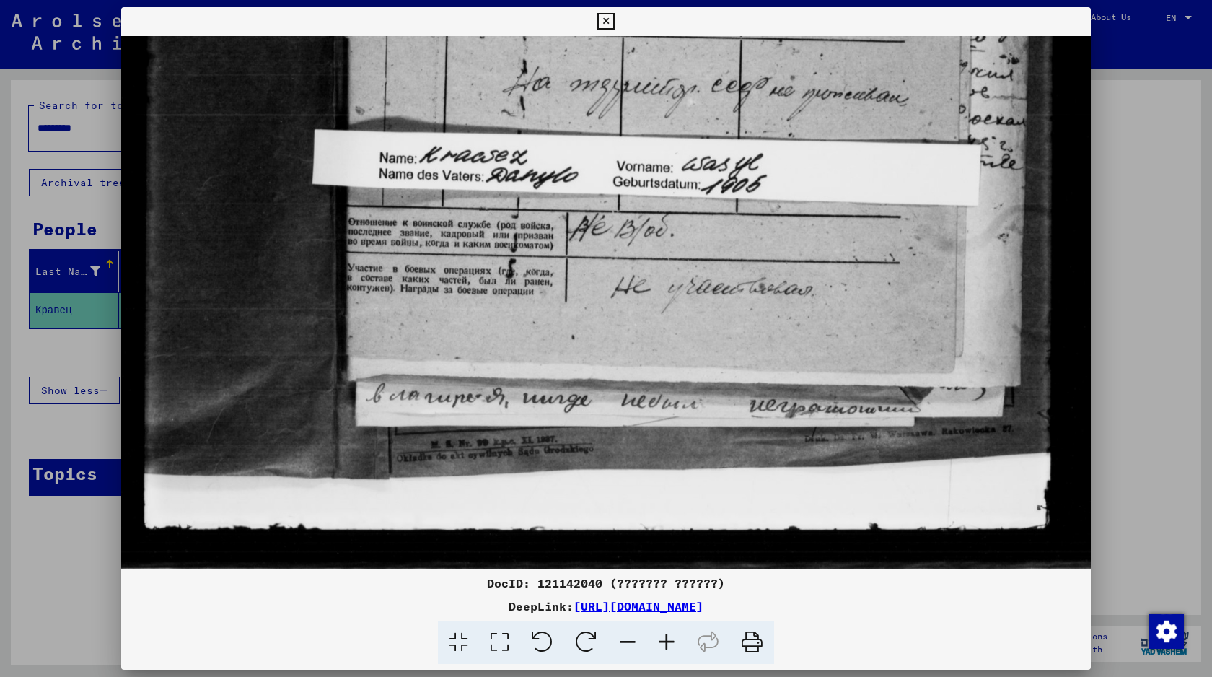
scroll to position [783, 0]
drag, startPoint x: 769, startPoint y: 439, endPoint x: 792, endPoint y: 238, distance: 201.9
click at [1126, 165] on div at bounding box center [606, 338] width 1212 height 677
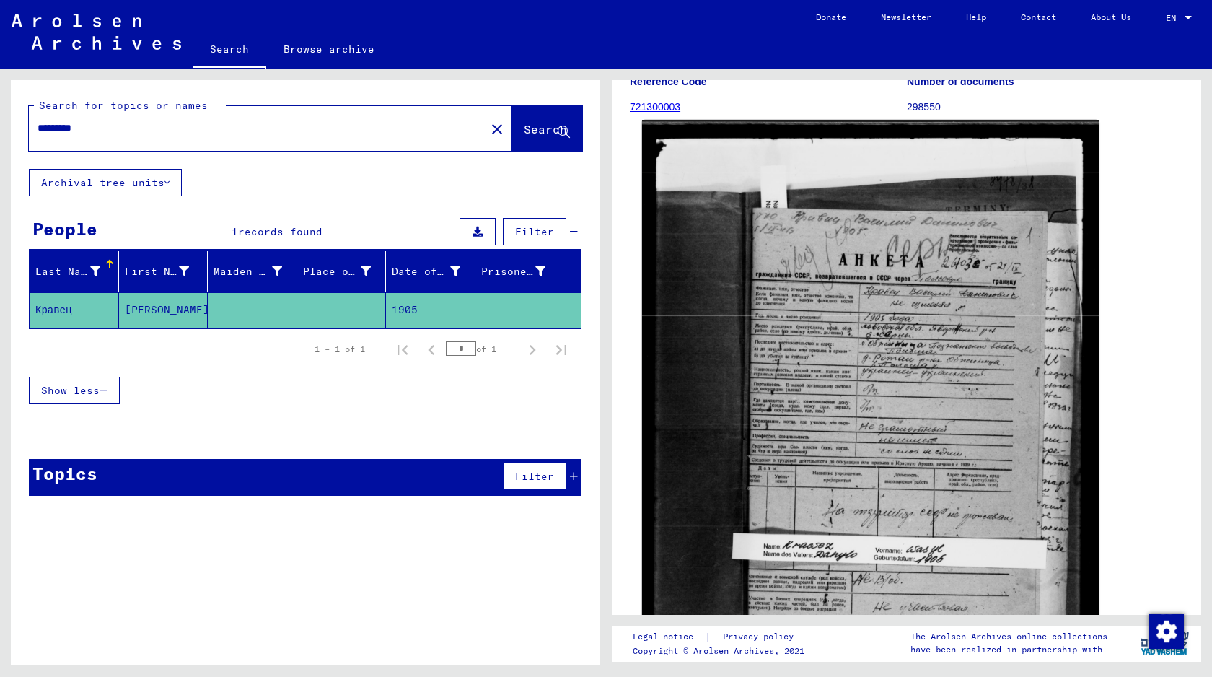
scroll to position [0, 0]
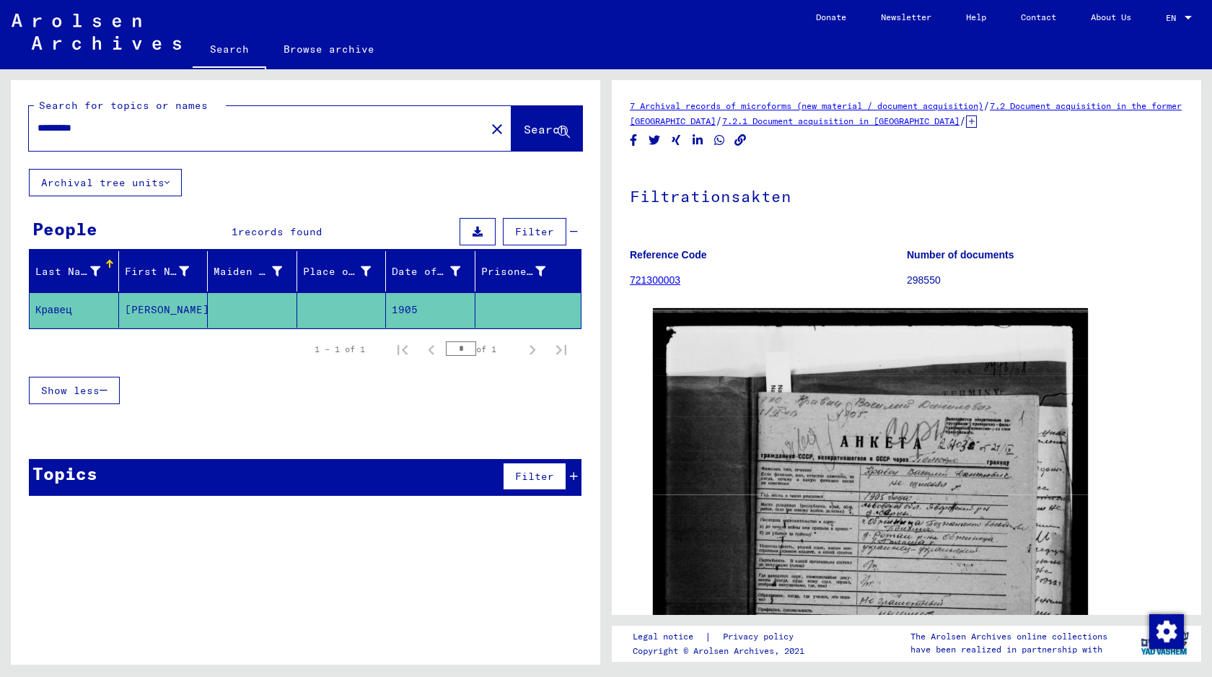
click at [157, 134] on input "*********" at bounding box center [257, 127] width 439 height 15
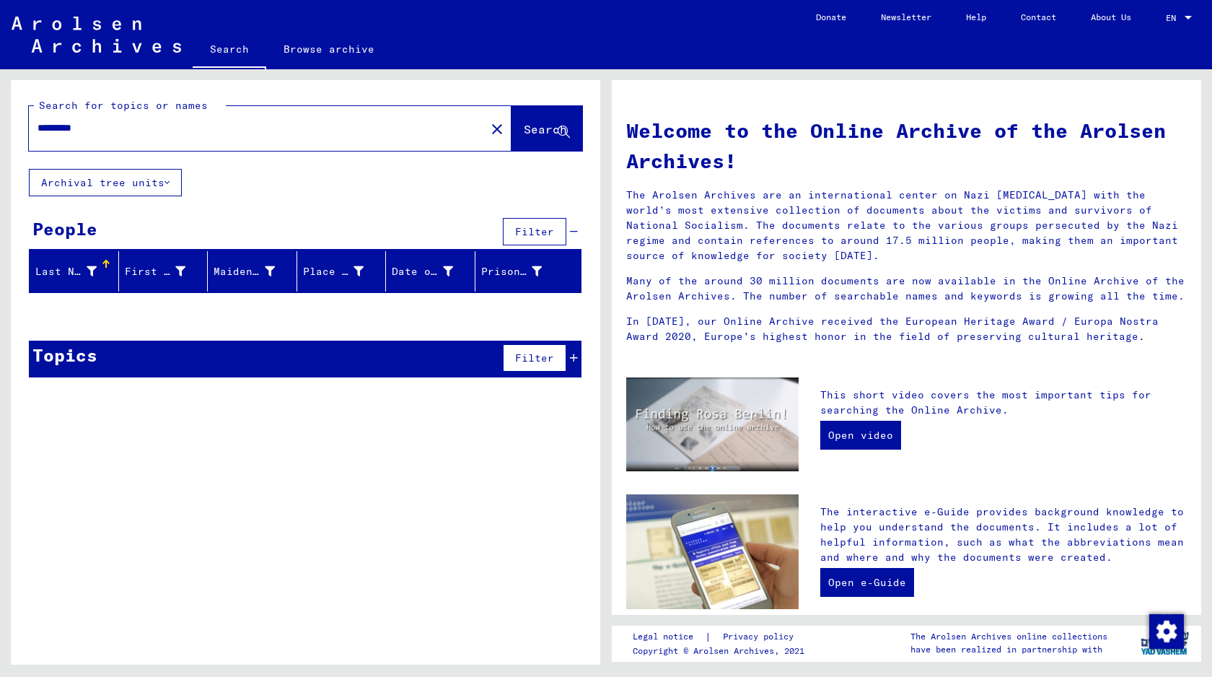
click at [153, 134] on input "*********" at bounding box center [253, 127] width 431 height 15
drag, startPoint x: 252, startPoint y: 133, endPoint x: 0, endPoint y: 76, distance: 258.8
click at [0, 76] on div "**********" at bounding box center [303, 366] width 606 height 595
paste input "text"
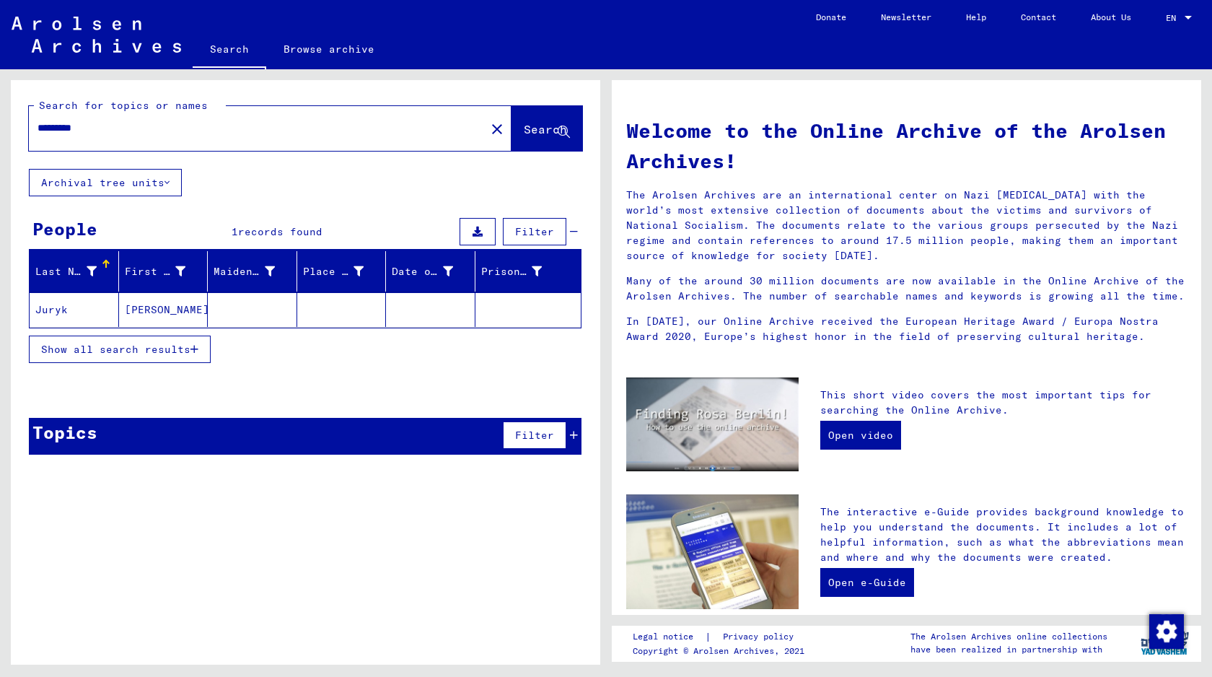
click at [105, 314] on mat-cell "Juryk" at bounding box center [74, 309] width 89 height 35
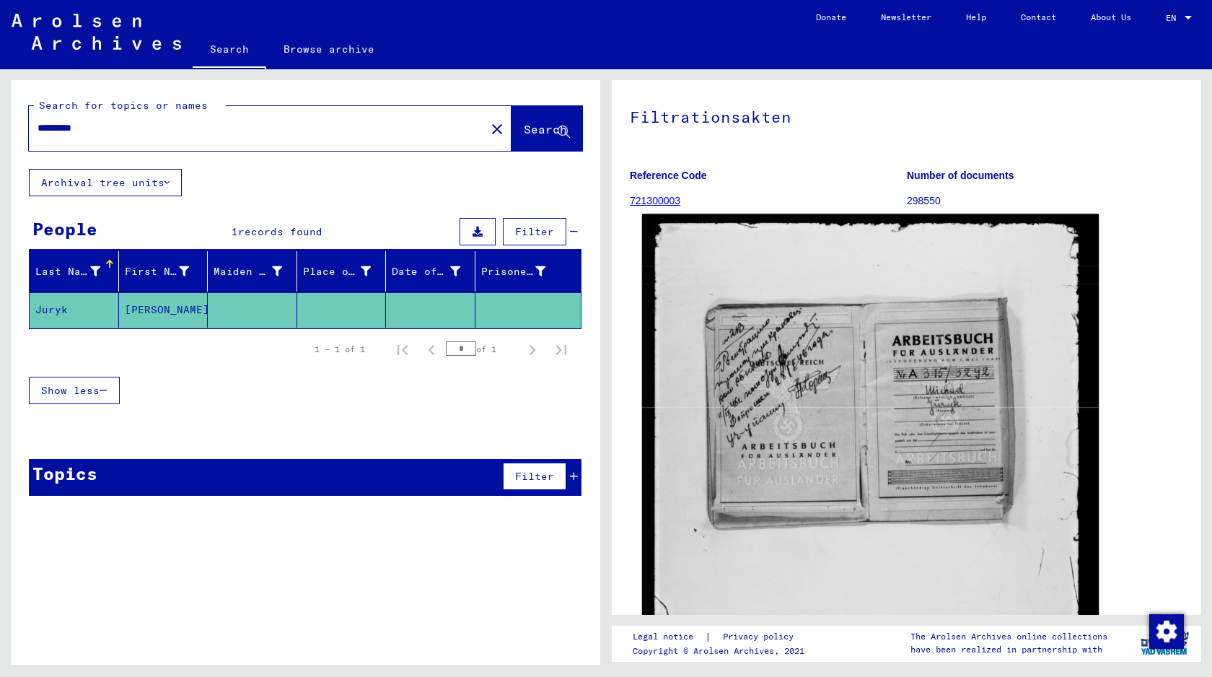
scroll to position [80, 0]
click at [860, 413] on img at bounding box center [870, 520] width 457 height 612
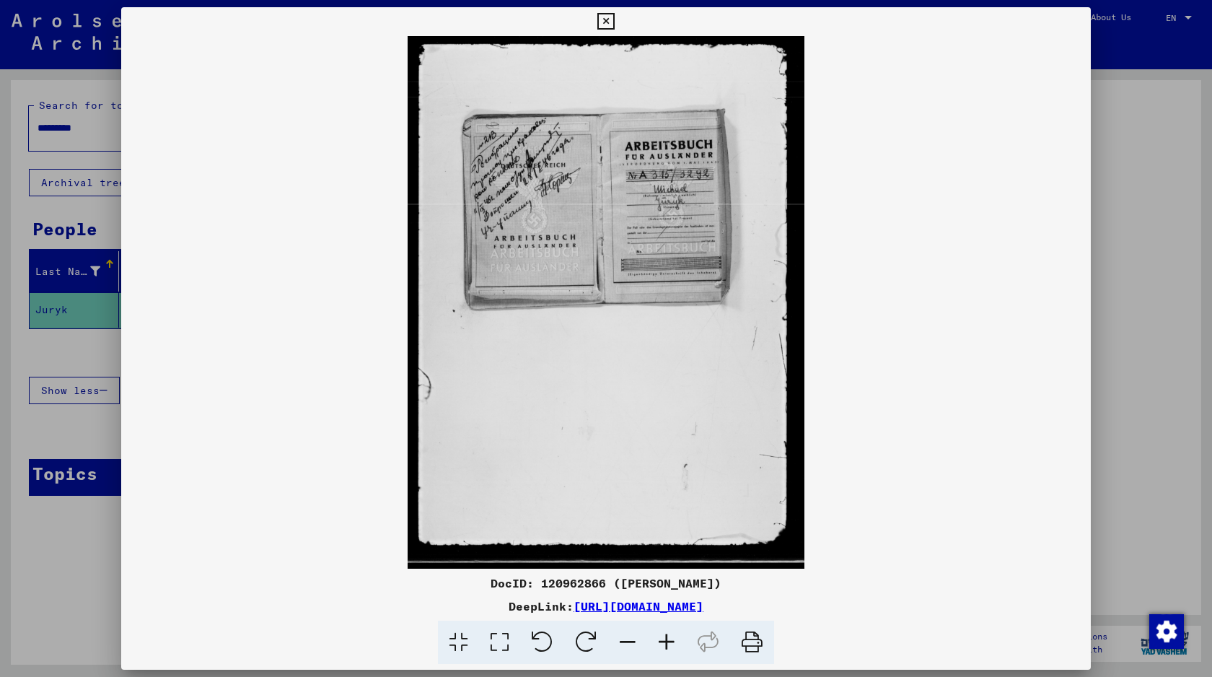
click at [72, 291] on div at bounding box center [606, 338] width 1212 height 677
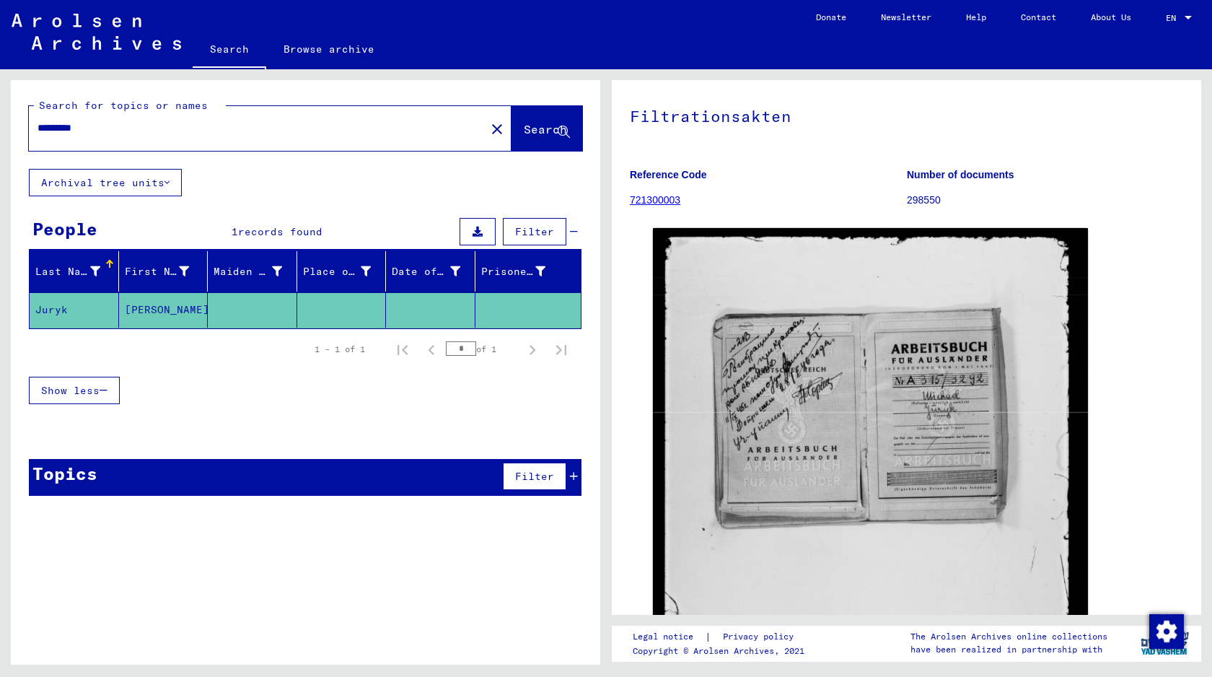
click at [211, 128] on input "*********" at bounding box center [257, 127] width 439 height 15
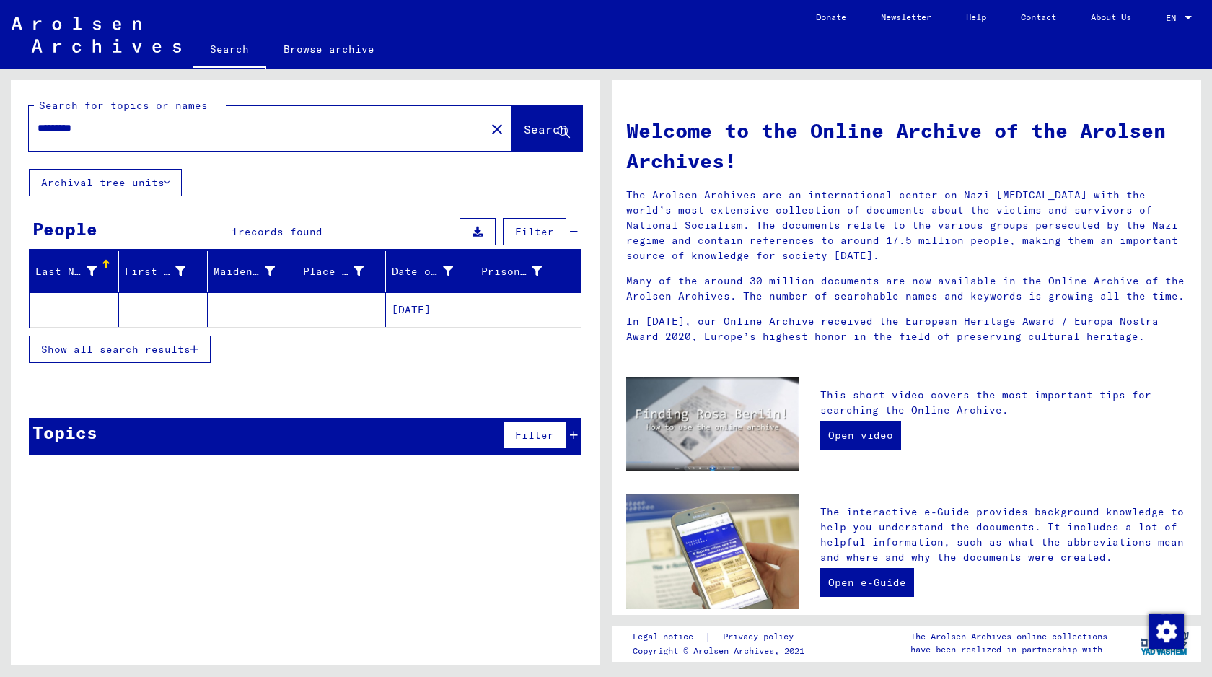
click at [226, 315] on mat-cell at bounding box center [252, 309] width 89 height 35
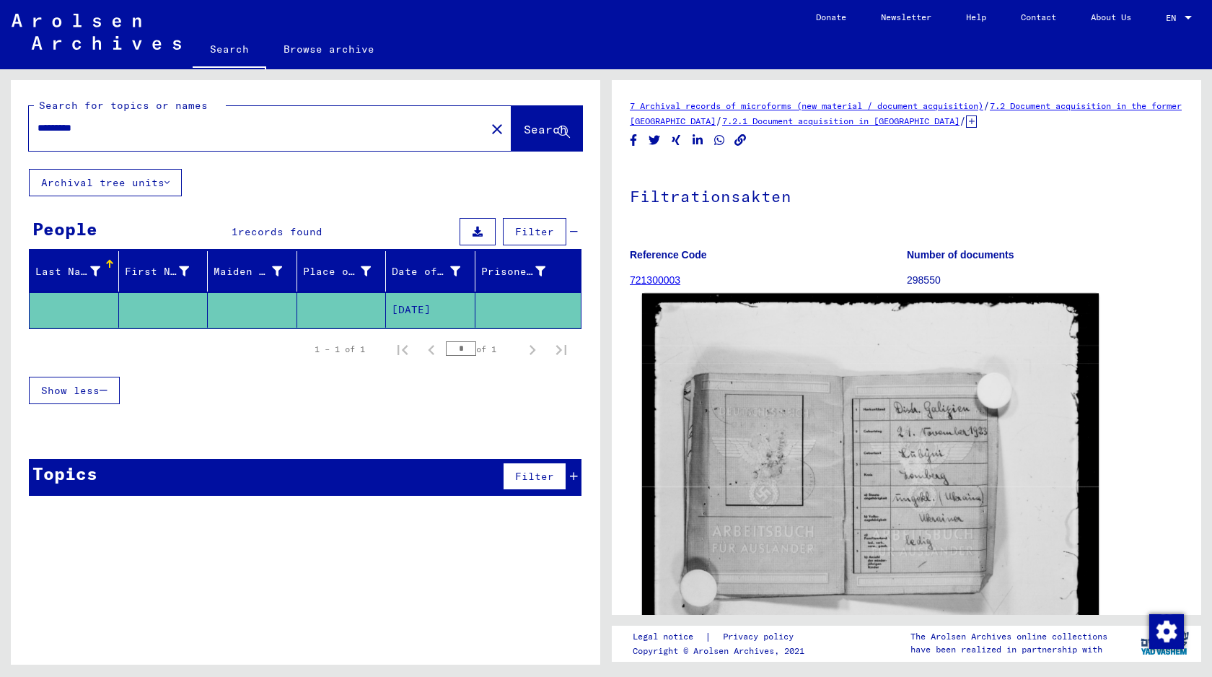
click at [978, 490] on img at bounding box center [870, 600] width 457 height 612
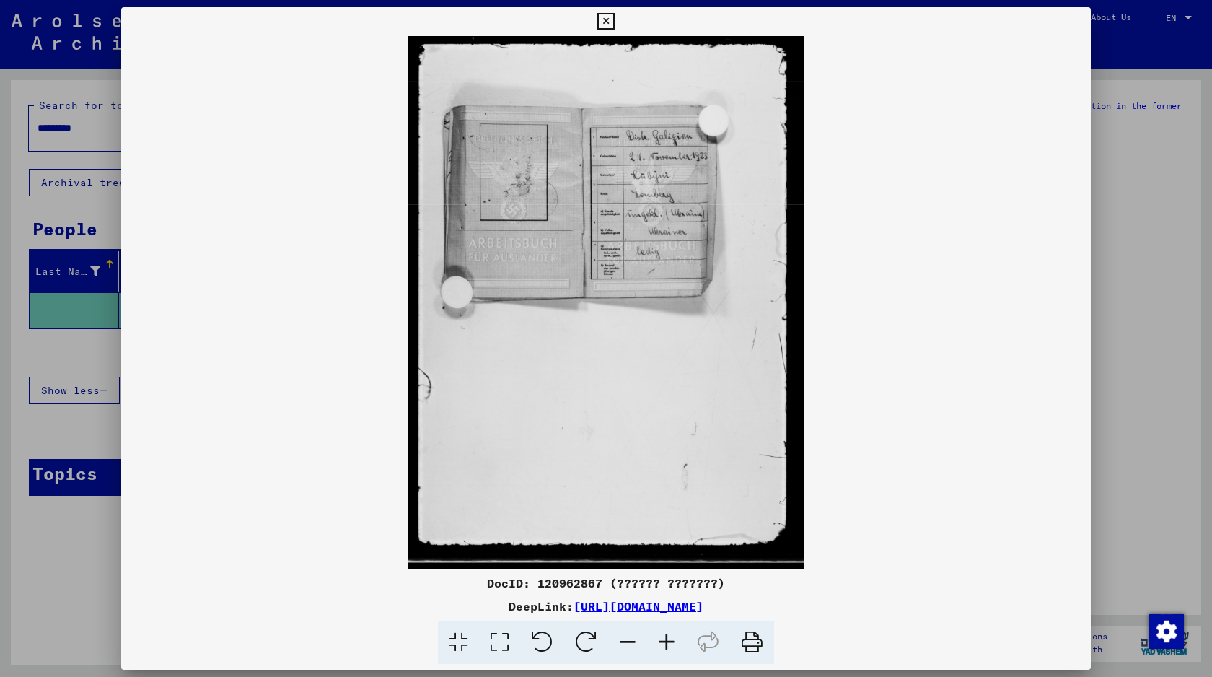
click at [1092, 237] on div at bounding box center [606, 338] width 1212 height 677
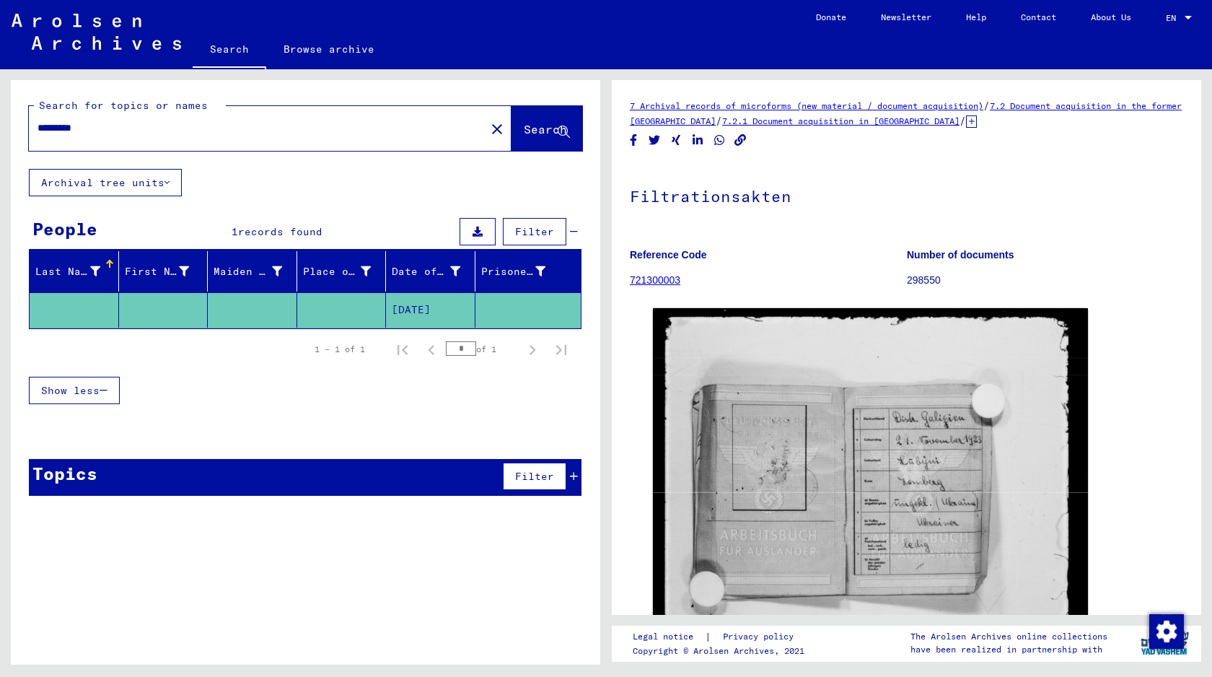
click at [166, 130] on input "*********" at bounding box center [257, 127] width 439 height 15
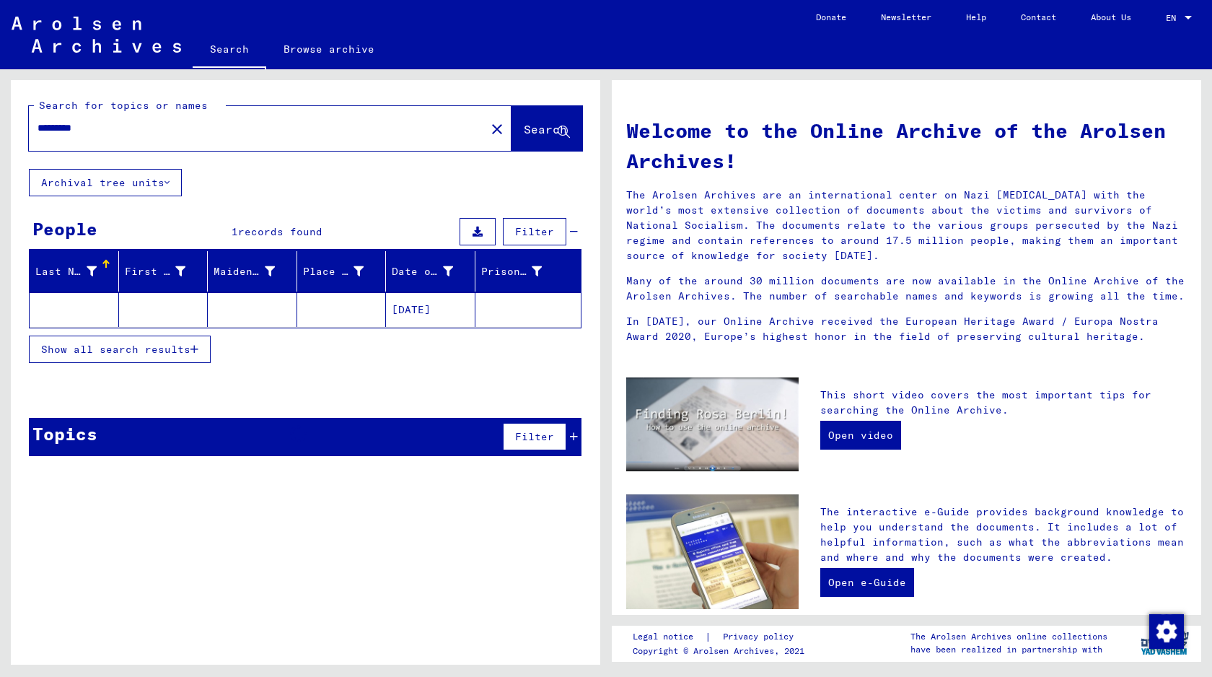
click at [302, 302] on mat-cell at bounding box center [341, 309] width 89 height 35
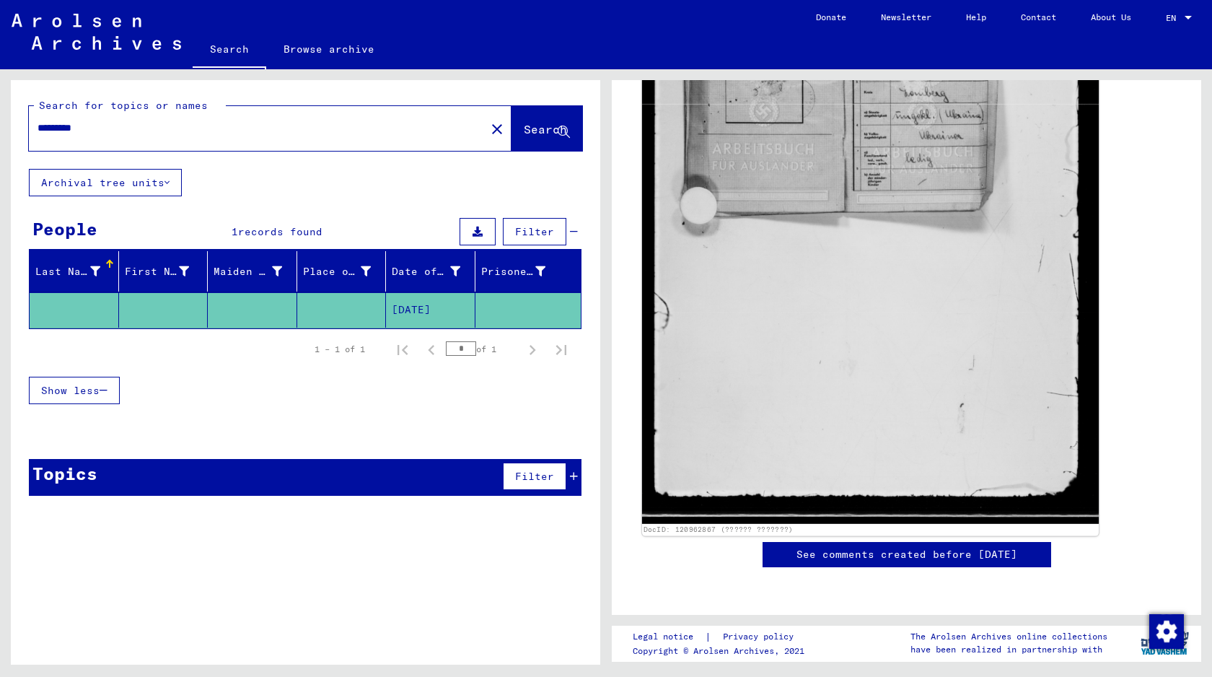
scroll to position [399, 0]
click at [790, 236] on img at bounding box center [870, 217] width 457 height 612
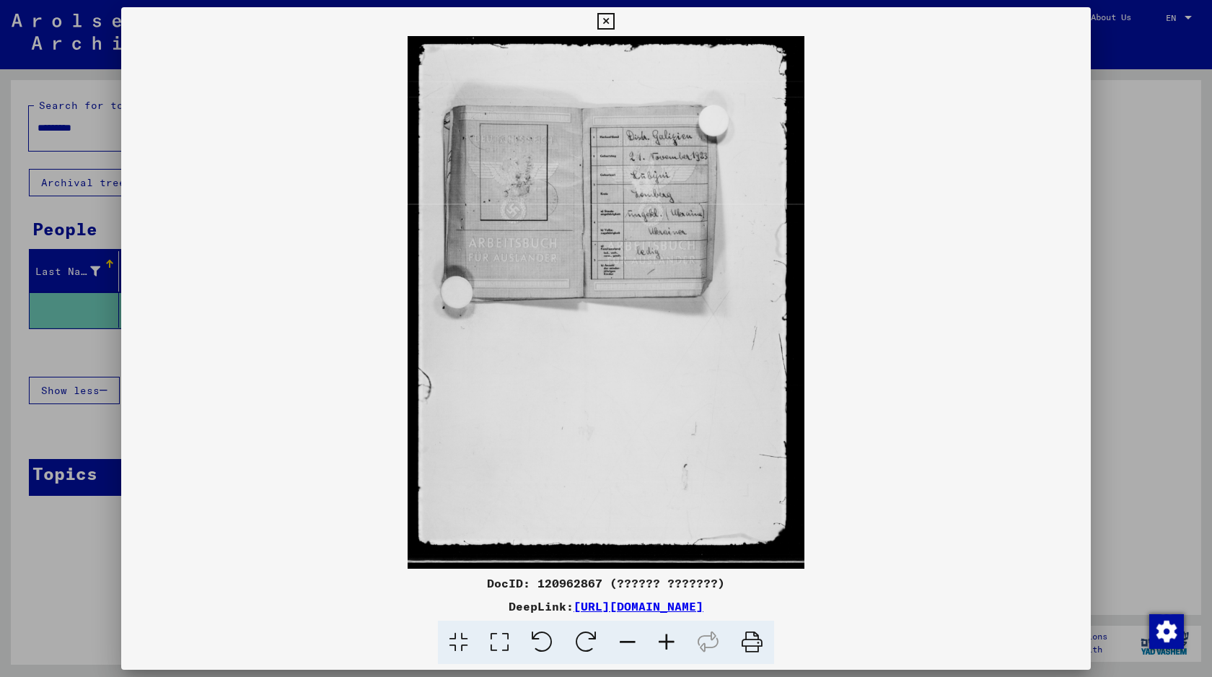
click at [606, 20] on icon at bounding box center [605, 21] width 17 height 17
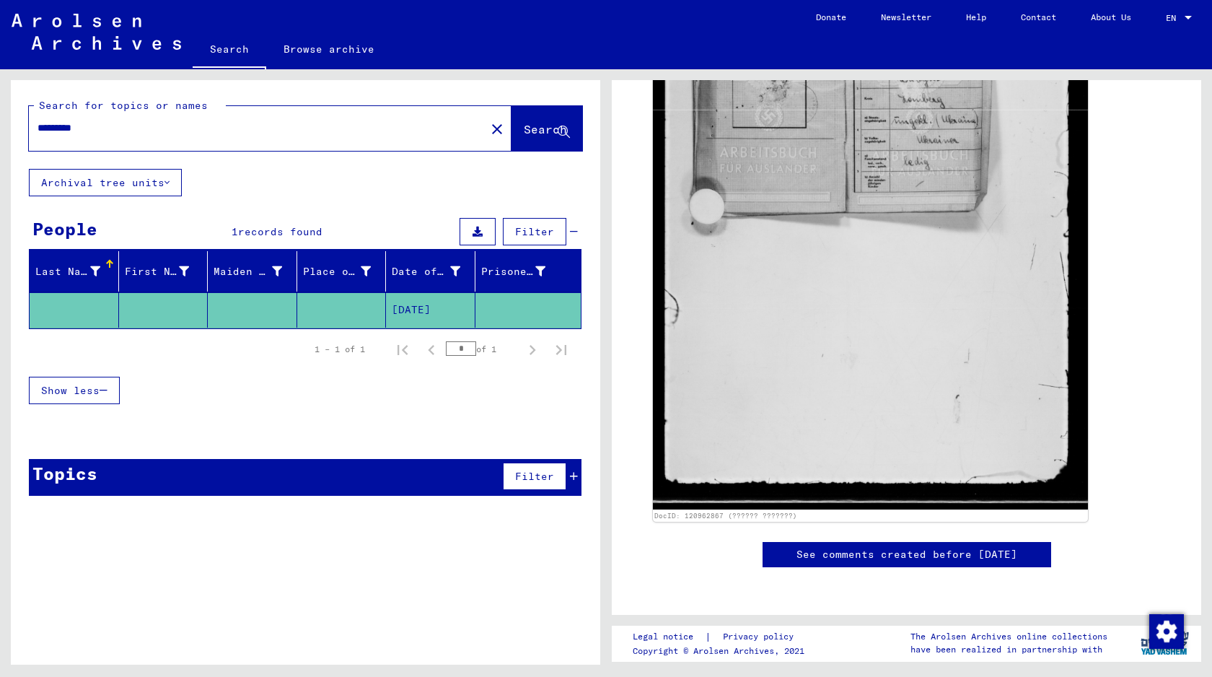
click at [234, 128] on input "*********" at bounding box center [257, 127] width 439 height 15
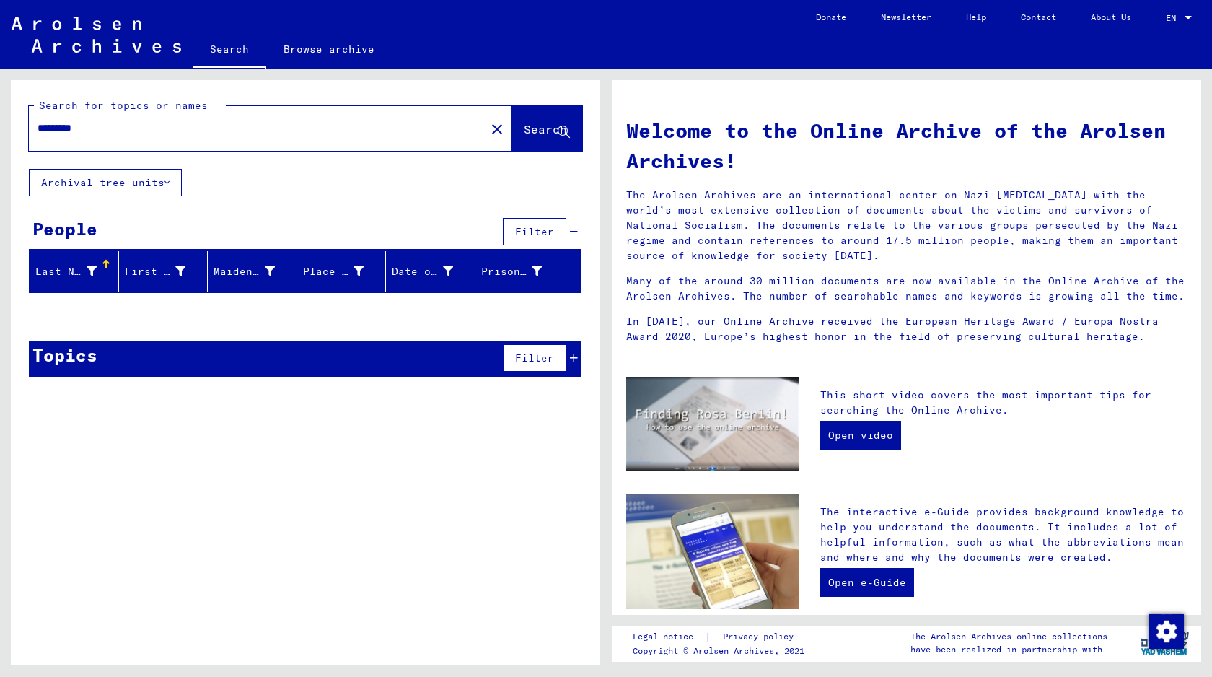
type input "*********"
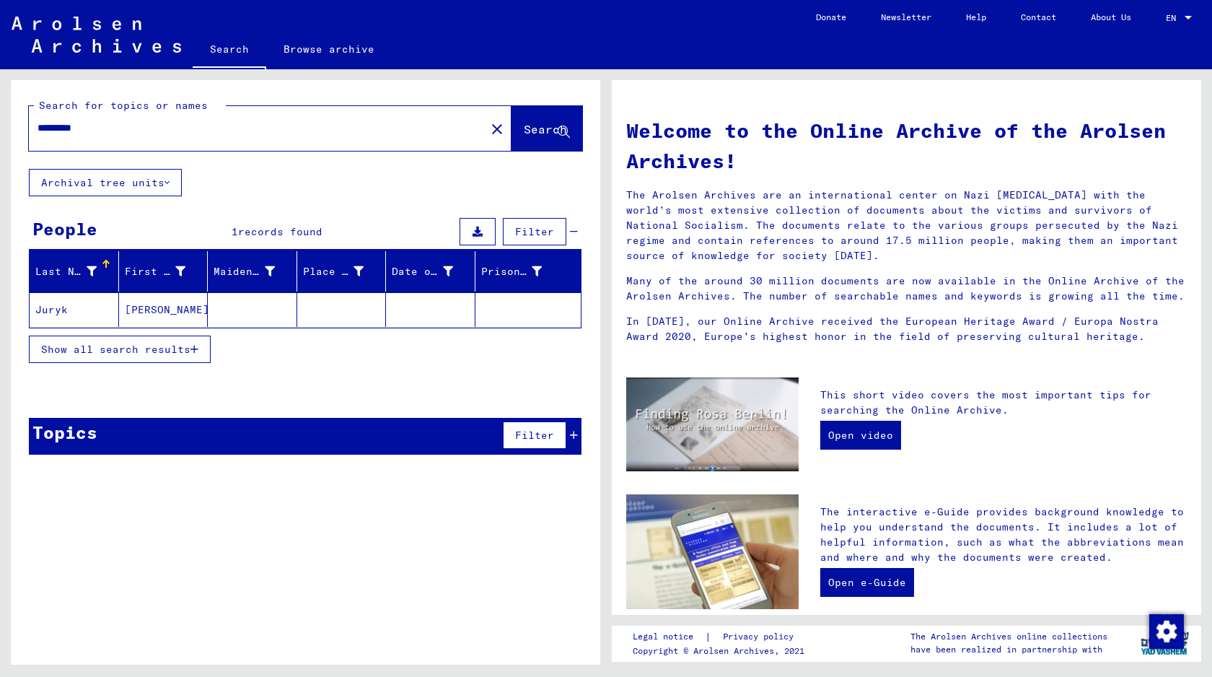
click at [201, 310] on mat-cell "[PERSON_NAME]" at bounding box center [163, 309] width 89 height 35
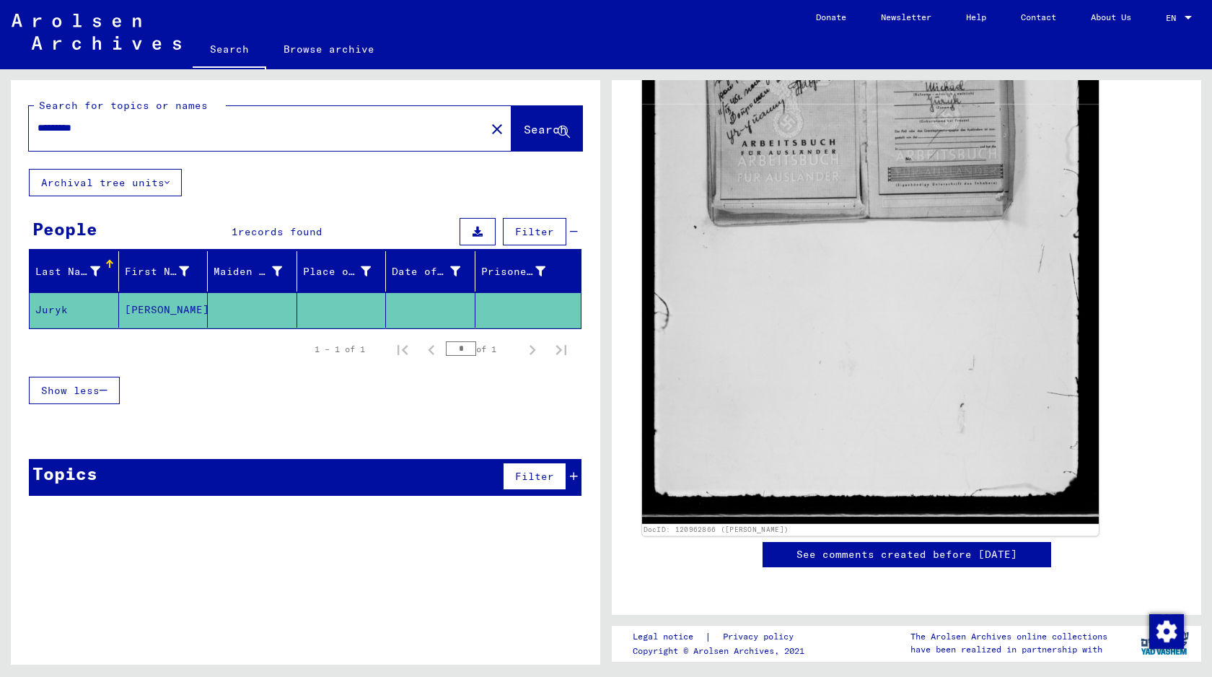
scroll to position [405, 0]
click at [761, 418] on img at bounding box center [870, 217] width 457 height 612
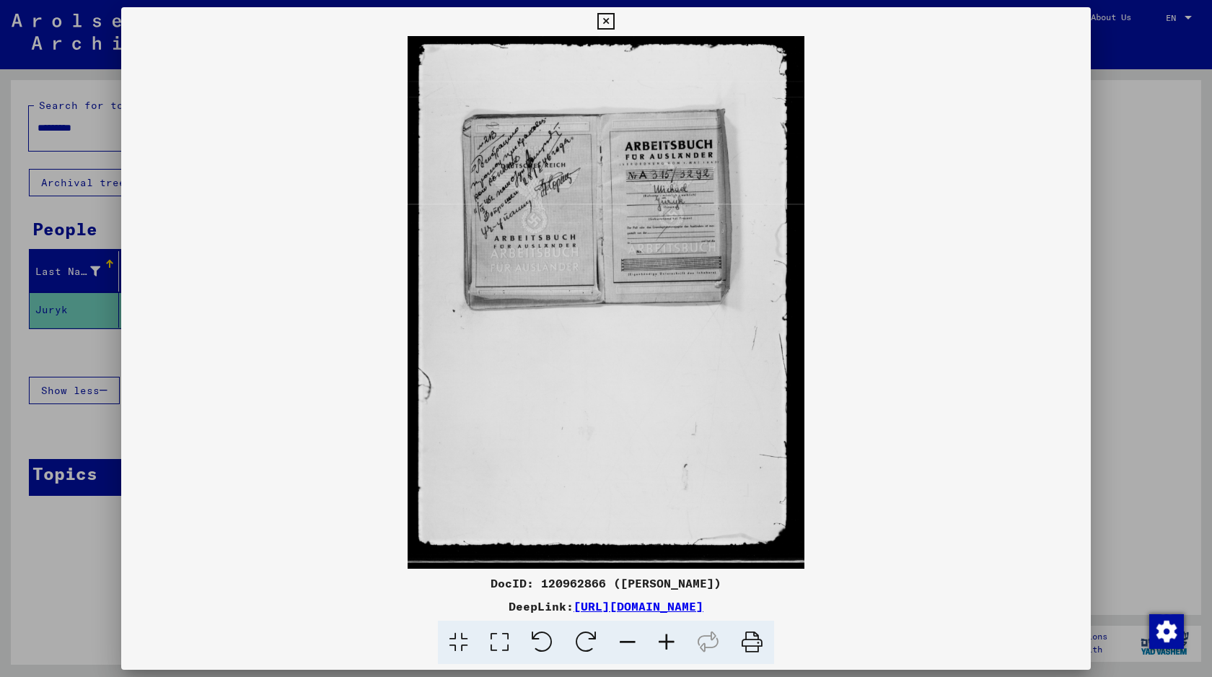
drag, startPoint x: 620, startPoint y: 585, endPoint x: 712, endPoint y: 574, distance: 92.3
click at [712, 574] on div "DocID: 120962866 ([PERSON_NAME])" at bounding box center [606, 582] width 970 height 17
copy div "[PERSON_NAME]"
click at [1148, 293] on div at bounding box center [606, 338] width 1212 height 677
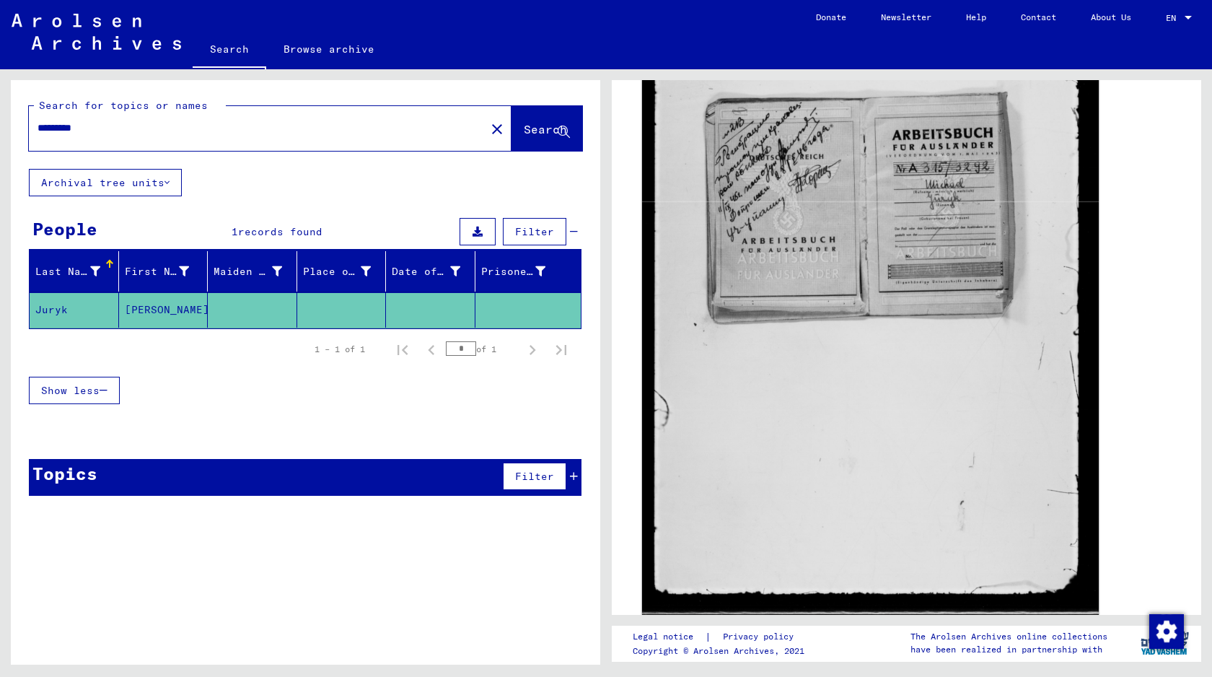
scroll to position [0, 0]
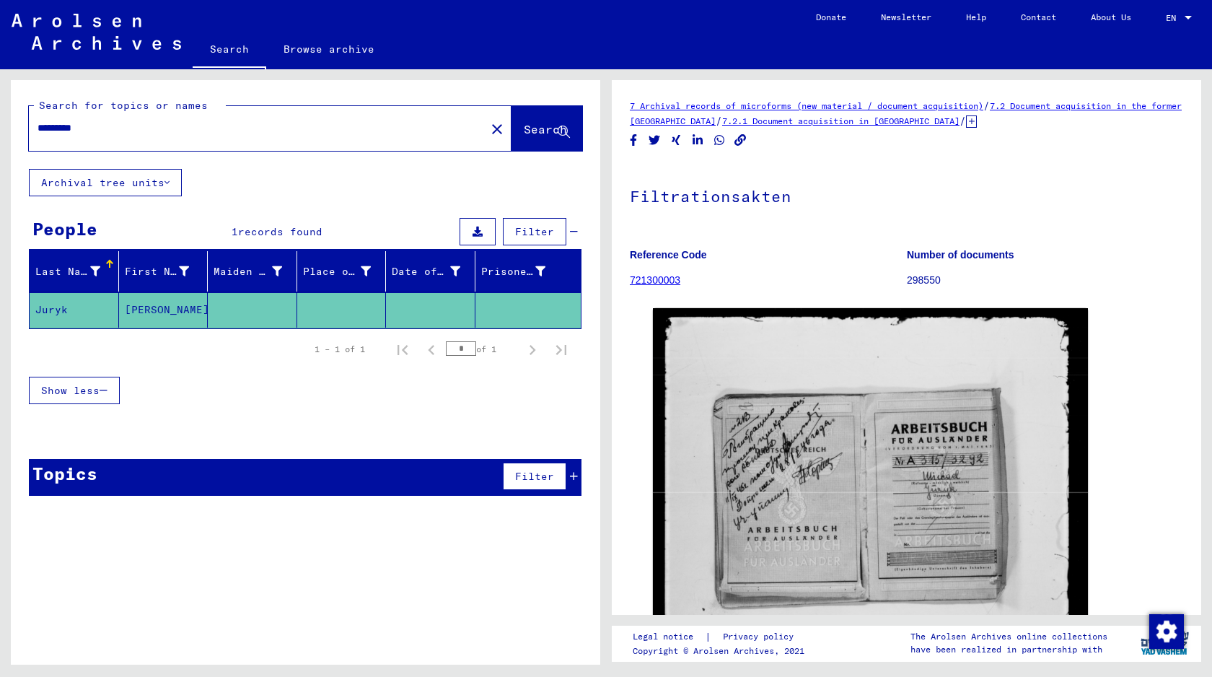
click at [667, 283] on link "721300003" at bounding box center [655, 280] width 50 height 12
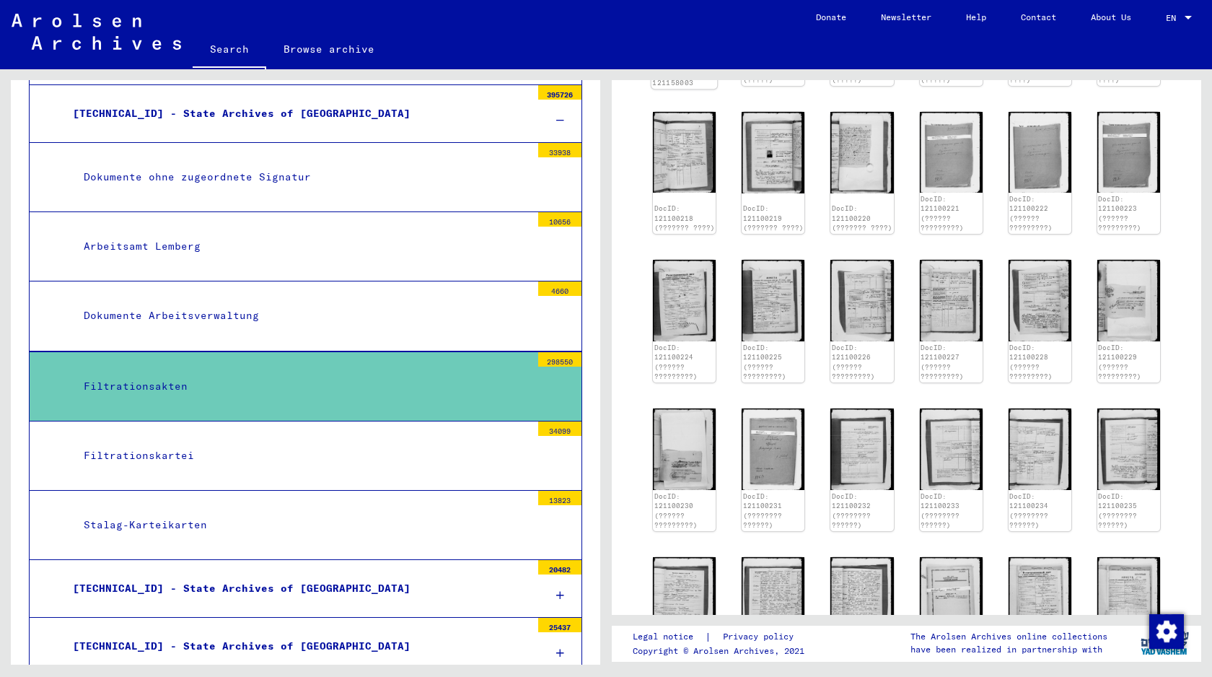
scroll to position [679, 0]
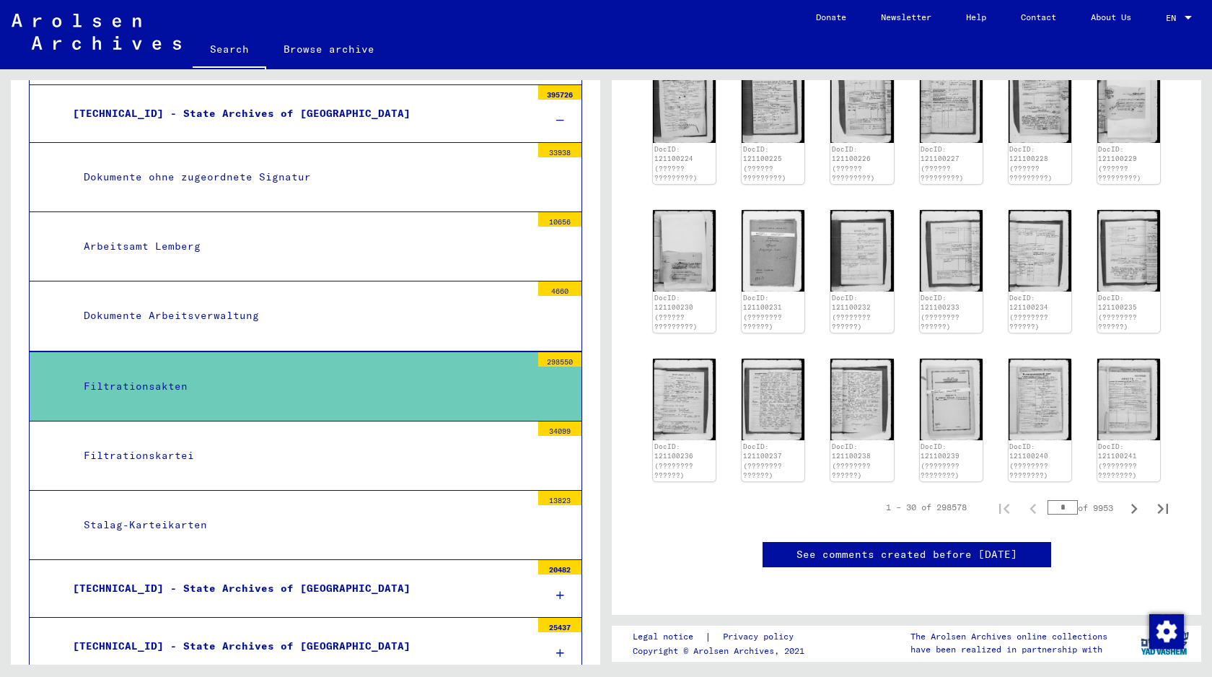
click at [988, 493] on div "1 – 30 of 298578 * of 9953" at bounding box center [1023, 507] width 309 height 29
type input "****"
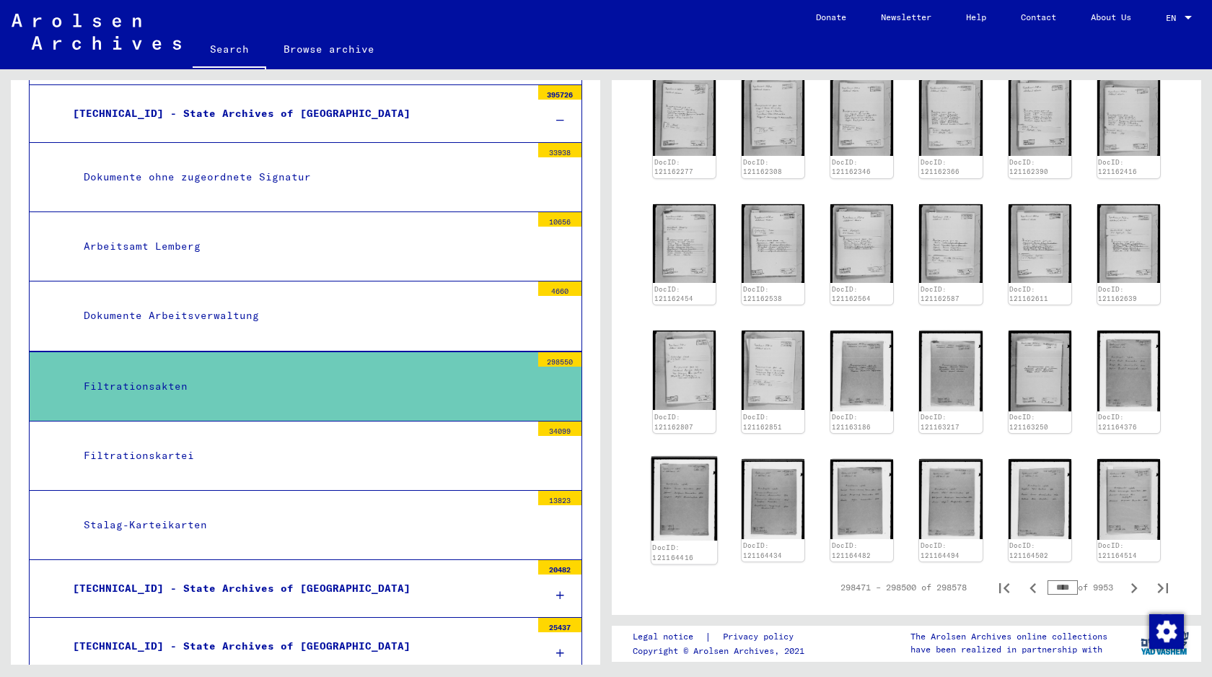
scroll to position [478, 0]
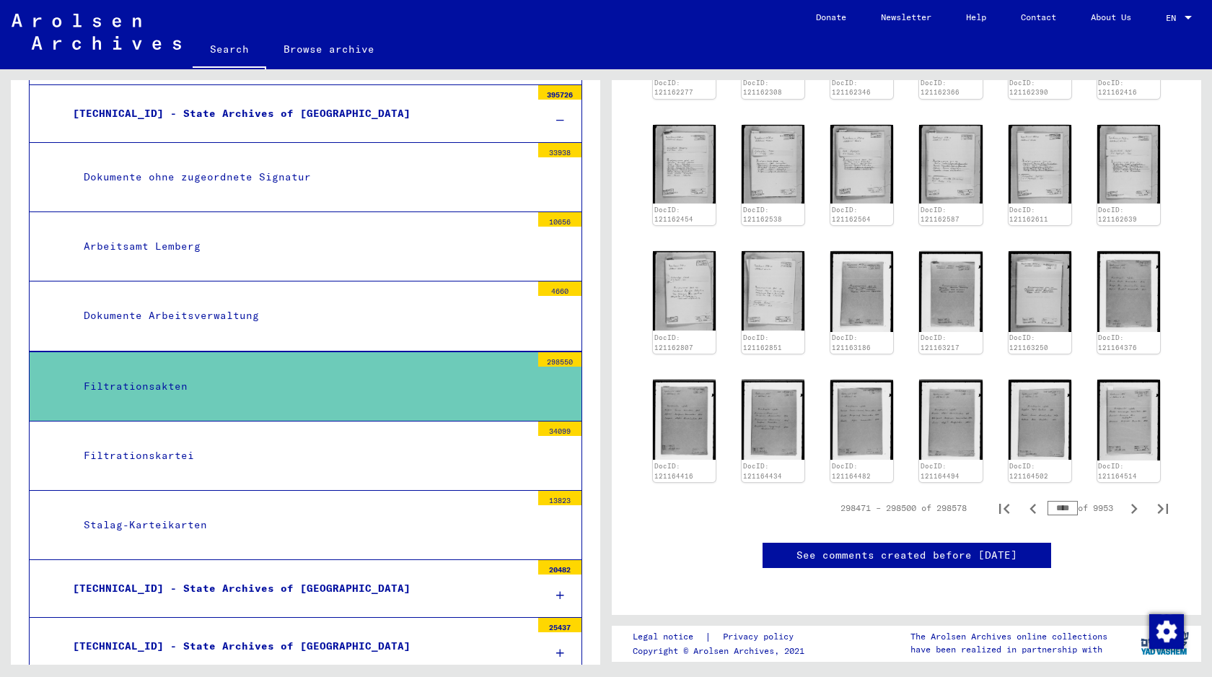
drag, startPoint x: 454, startPoint y: 405, endPoint x: 470, endPoint y: 378, distance: 32.0
click at [470, 378] on mat-tree "0 - Global Finding Aids 1 - Incarceration Documents 2 - Registration of [DEMOGR…" at bounding box center [305, 467] width 553 height 2031
click at [470, 377] on div "Filtrationsakten" at bounding box center [302, 386] width 458 height 28
click at [151, 372] on div "Filtrationsakten" at bounding box center [302, 386] width 458 height 28
click at [213, 372] on div "Filtrationsakten" at bounding box center [302, 386] width 458 height 28
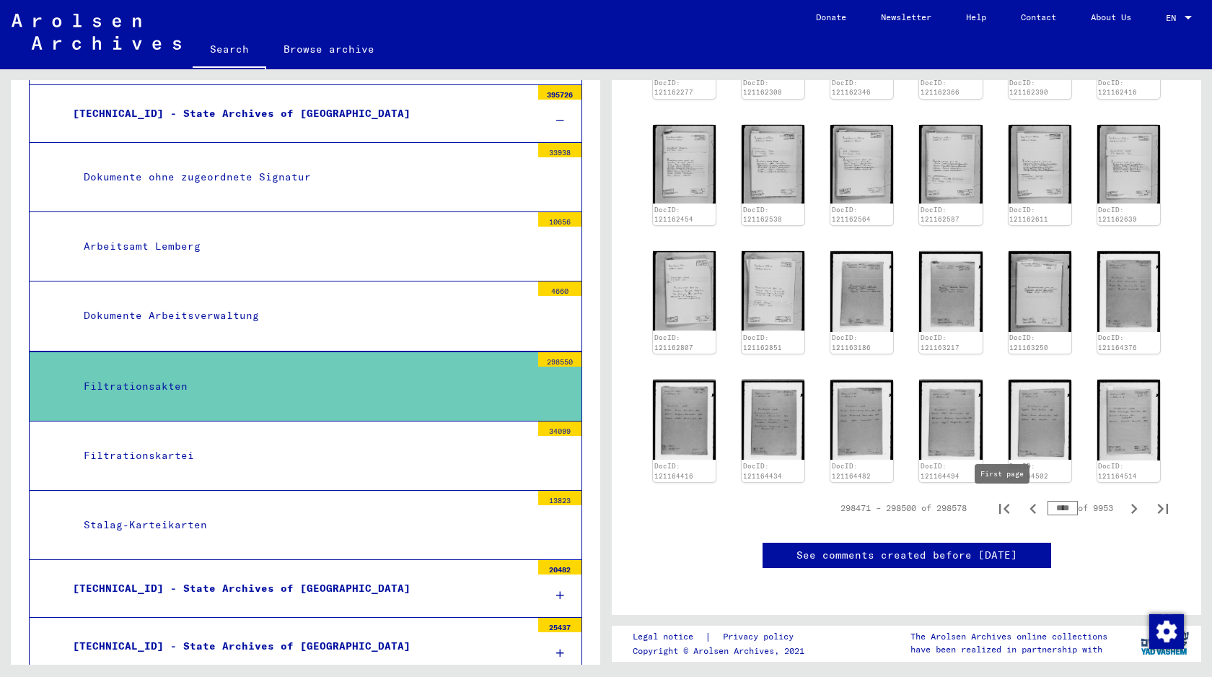
click at [999, 511] on icon "First page" at bounding box center [1004, 509] width 10 height 10
type input "*"
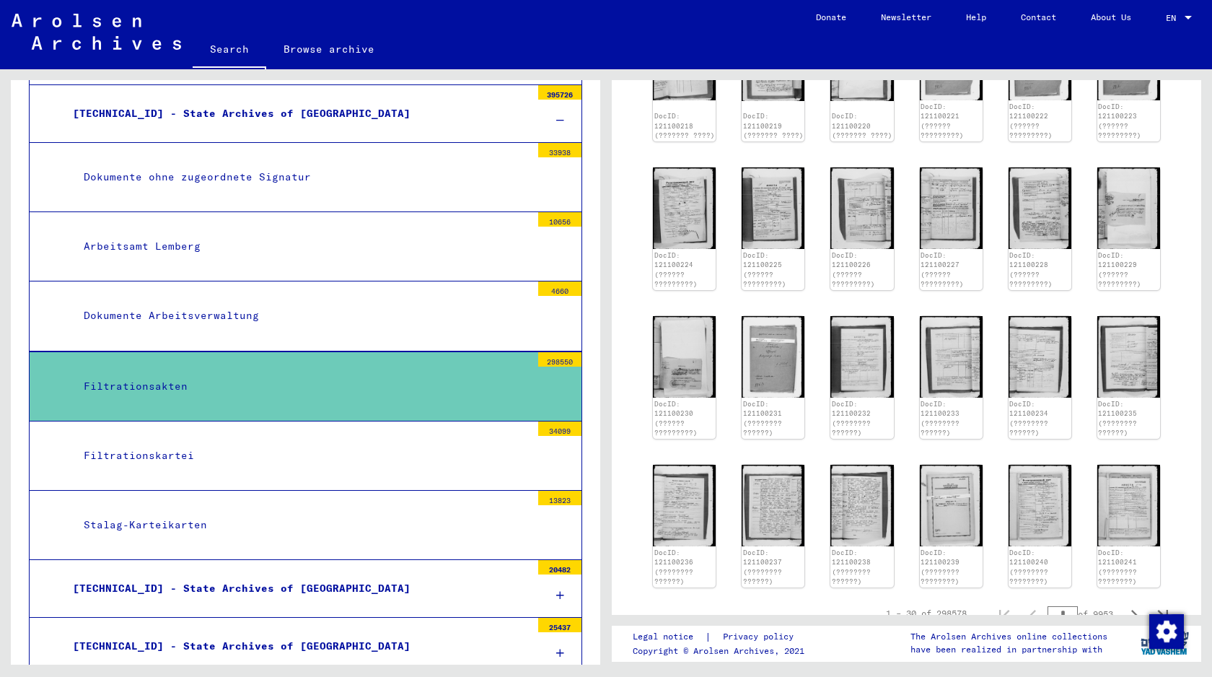
scroll to position [0, 0]
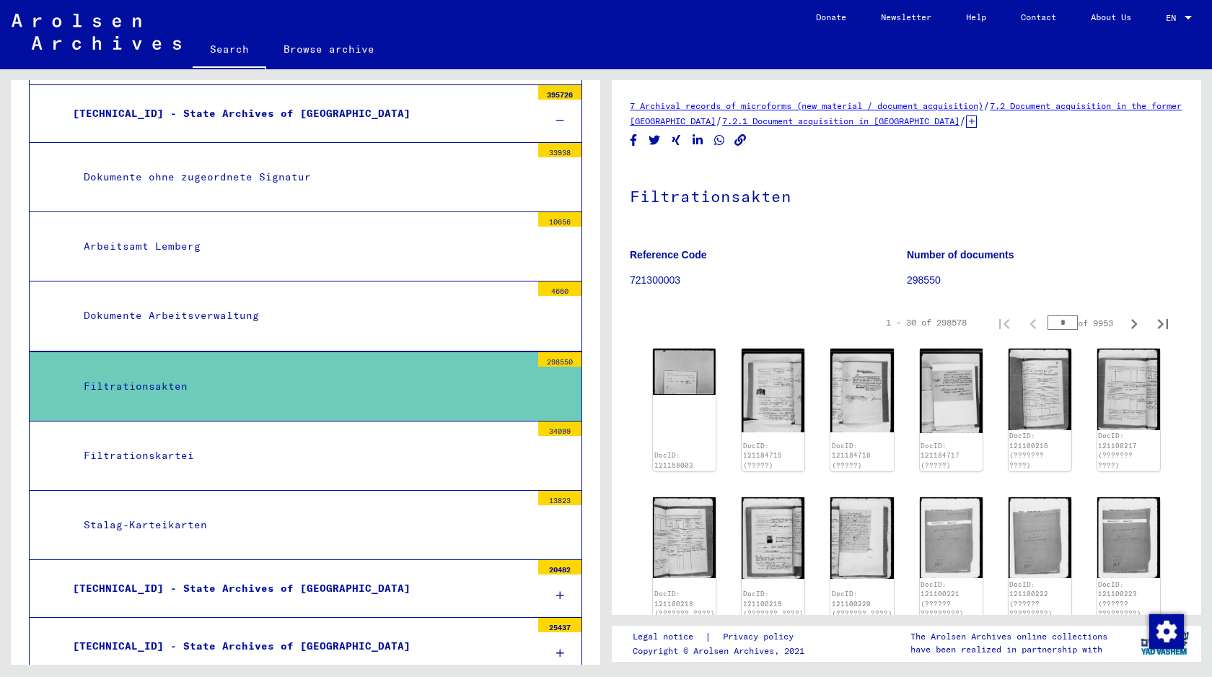
click at [977, 123] on icon at bounding box center [971, 121] width 11 height 12
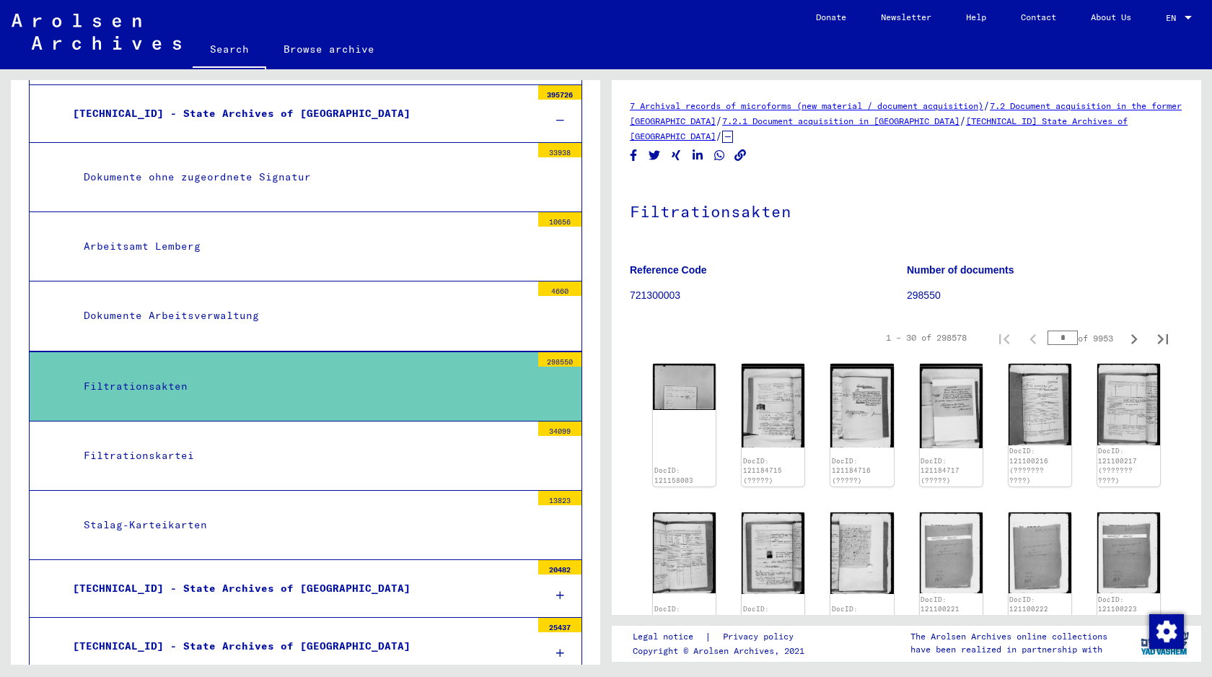
click at [848, 178] on h1 "Filtrationsakten" at bounding box center [906, 209] width 553 height 63
click at [662, 296] on p "721300003" at bounding box center [768, 295] width 276 height 15
click at [769, 297] on p "721300003" at bounding box center [768, 295] width 276 height 15
click at [298, 442] on div "Filtrationskartei" at bounding box center [302, 456] width 458 height 28
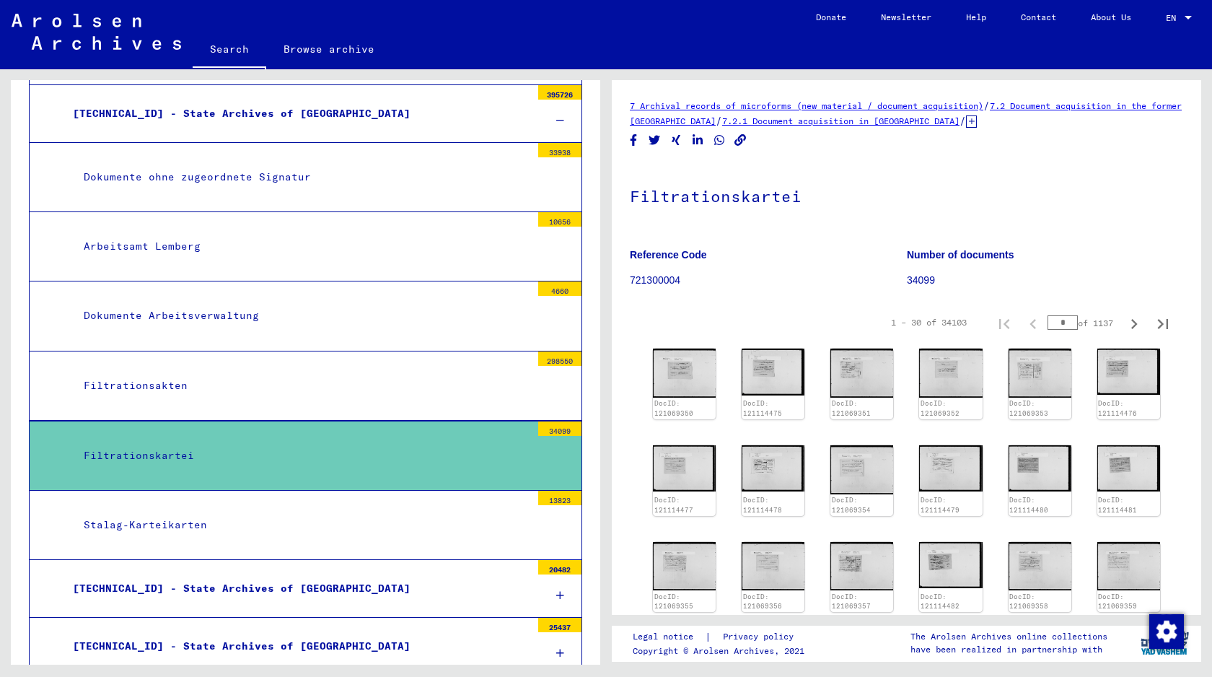
click at [579, 366] on div at bounding box center [559, 393] width 43 height 54
